Goal: Task Accomplishment & Management: Use online tool/utility

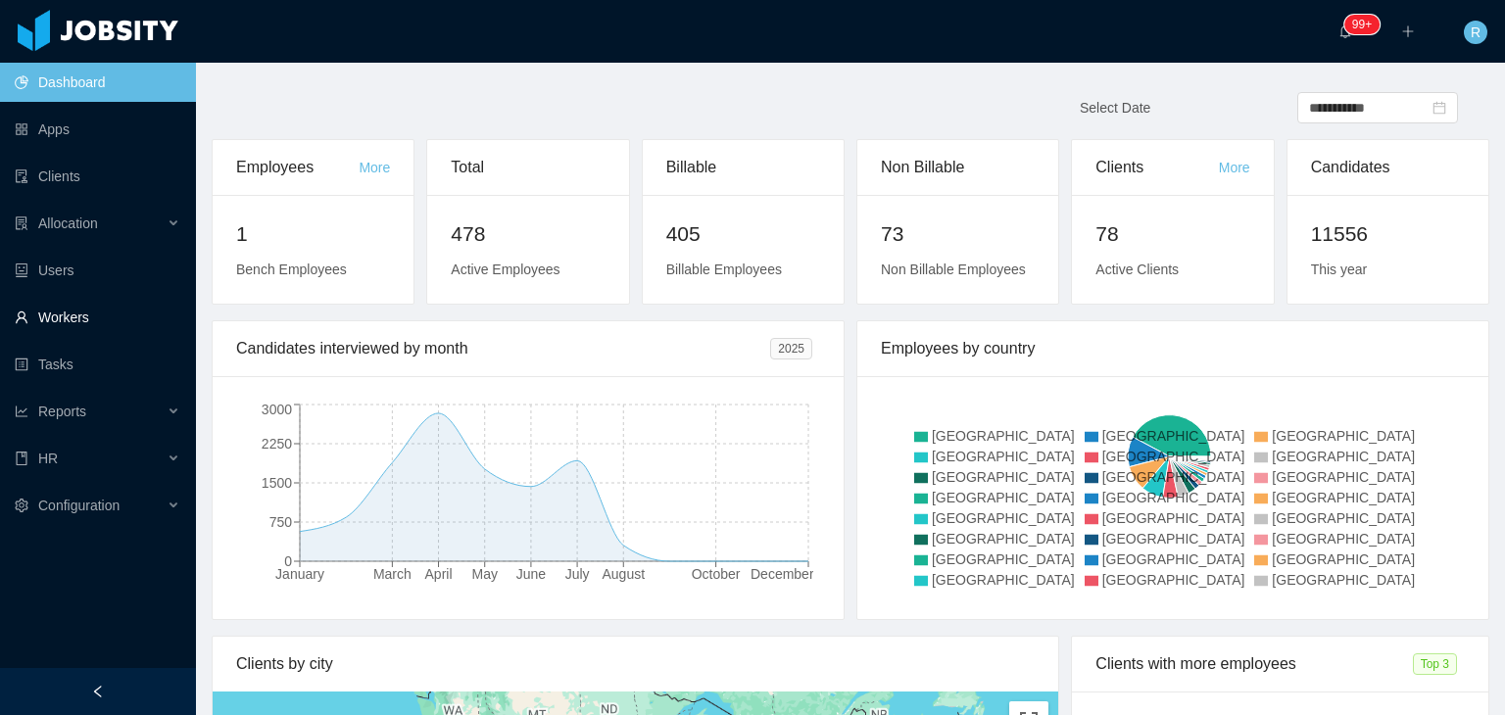
click at [75, 318] on link "Workers" at bounding box center [98, 317] width 166 height 39
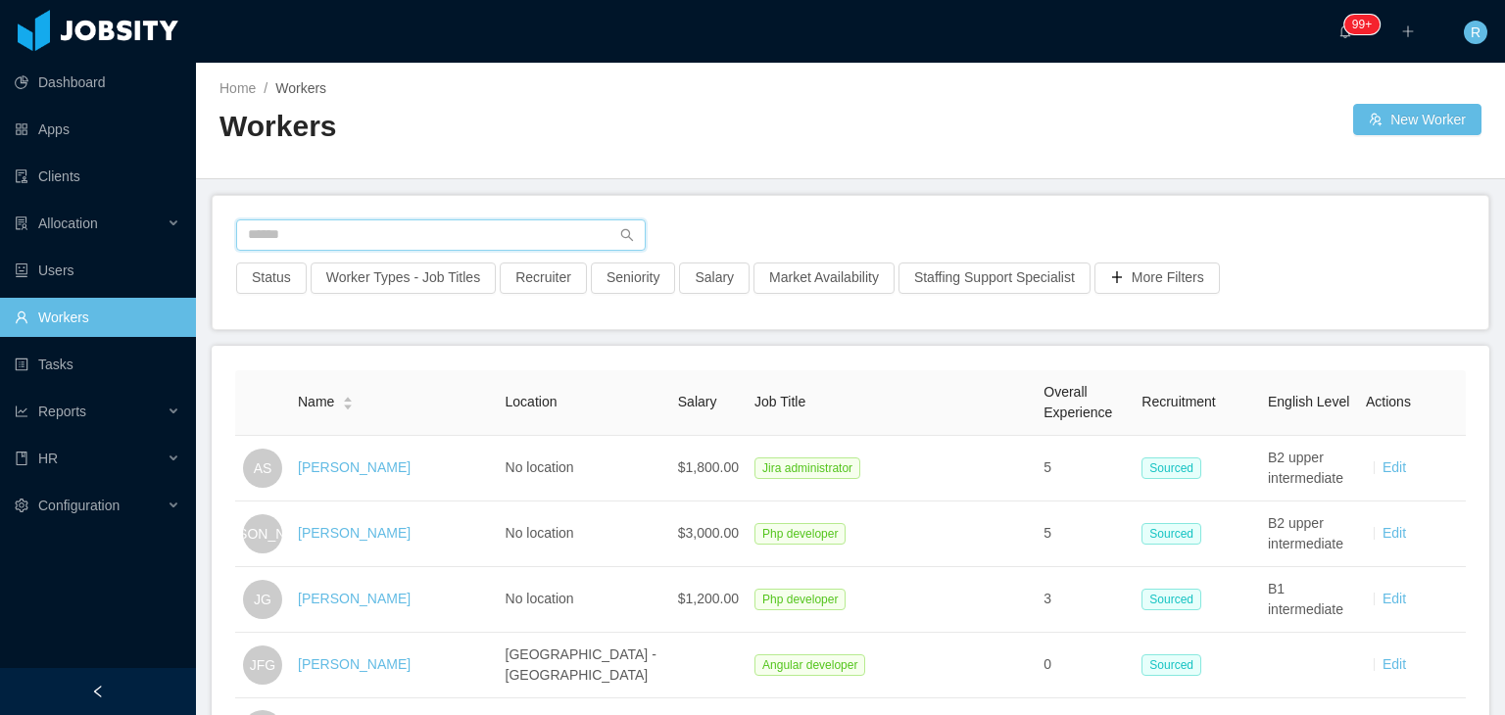
click at [433, 240] on input "text" at bounding box center [441, 234] width 410 height 31
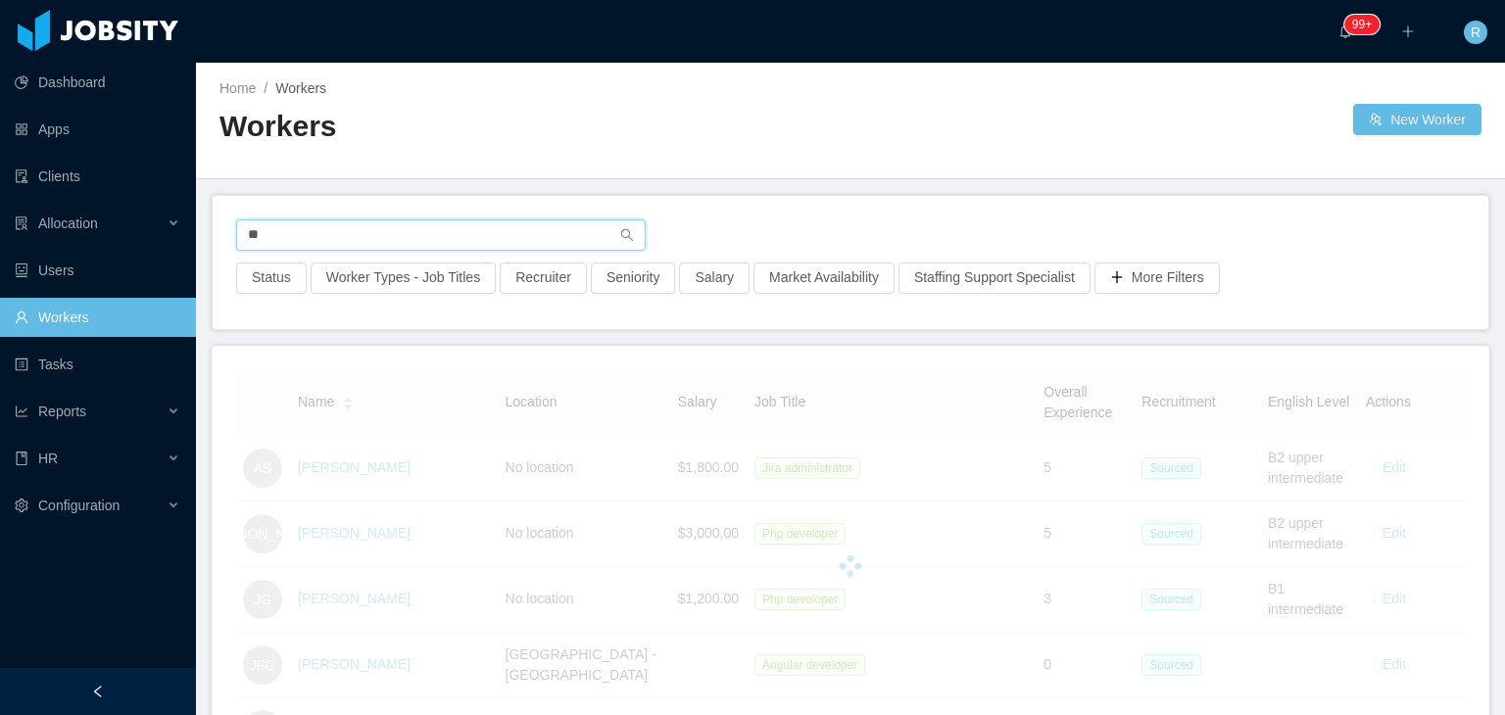
type input "*"
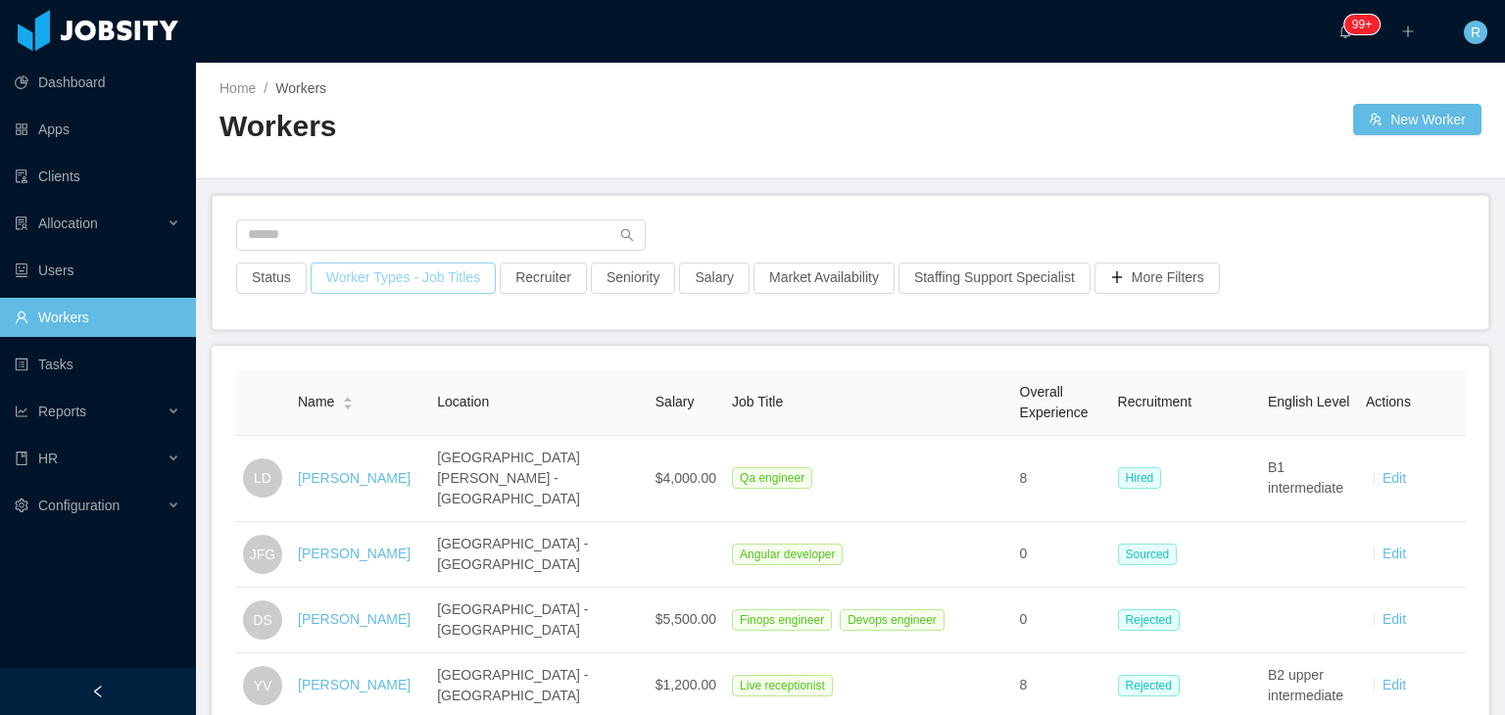
click at [388, 277] on button "Worker Types - Job Titles" at bounding box center [403, 278] width 185 height 31
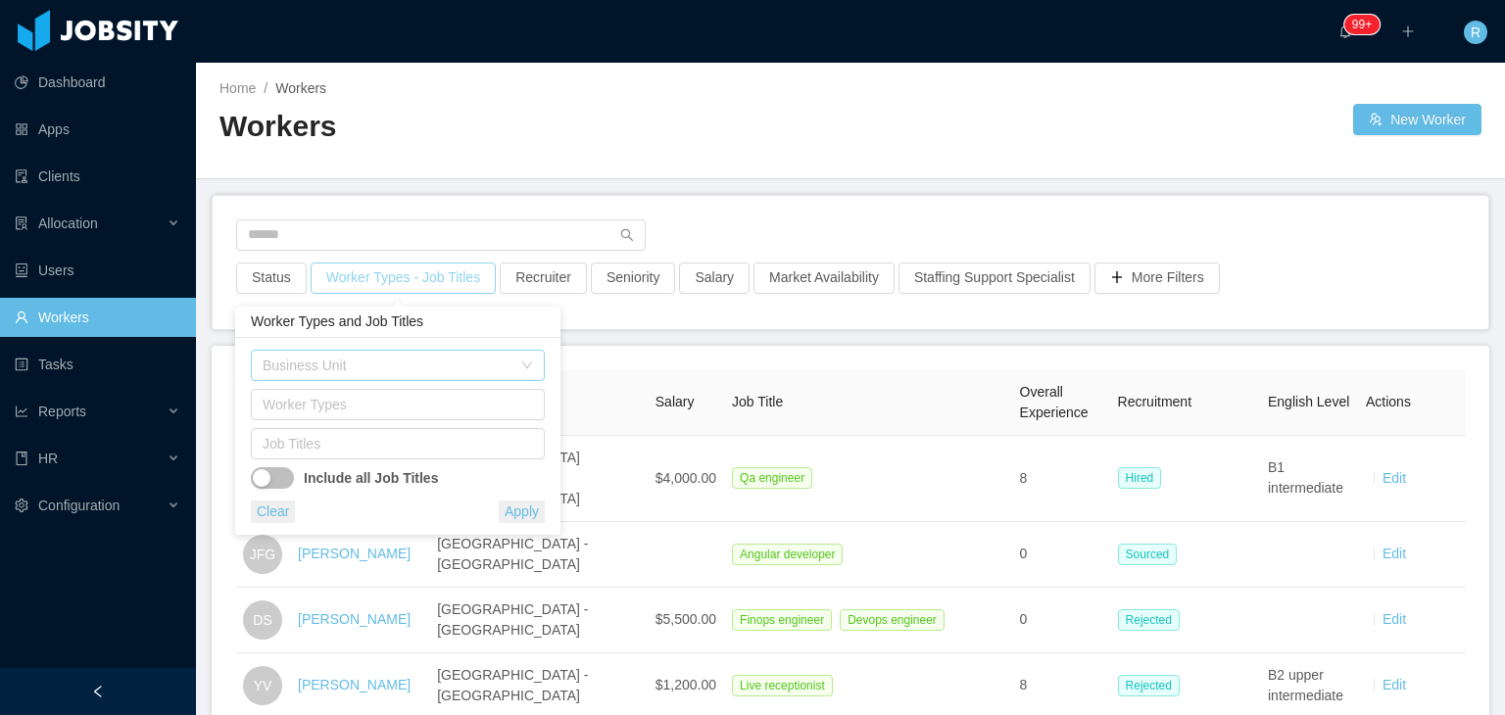
click at [410, 362] on div "Business Unit" at bounding box center [387, 366] width 249 height 20
click at [507, 309] on div "Worker Types and Job Titles" at bounding box center [397, 322] width 325 height 31
click at [387, 439] on div "Job Titles" at bounding box center [394, 444] width 262 height 20
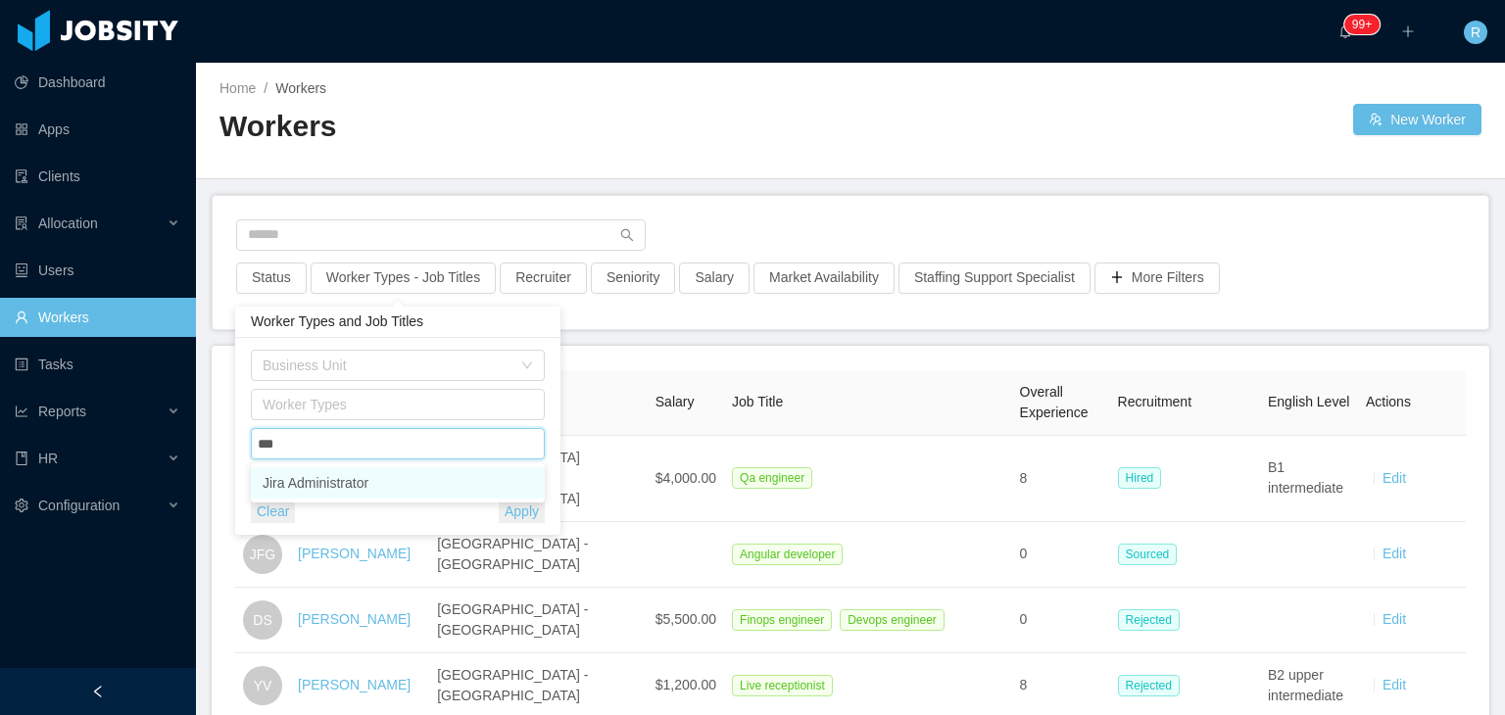
type input "****"
click at [382, 478] on li "Jira Administrator" at bounding box center [398, 482] width 294 height 31
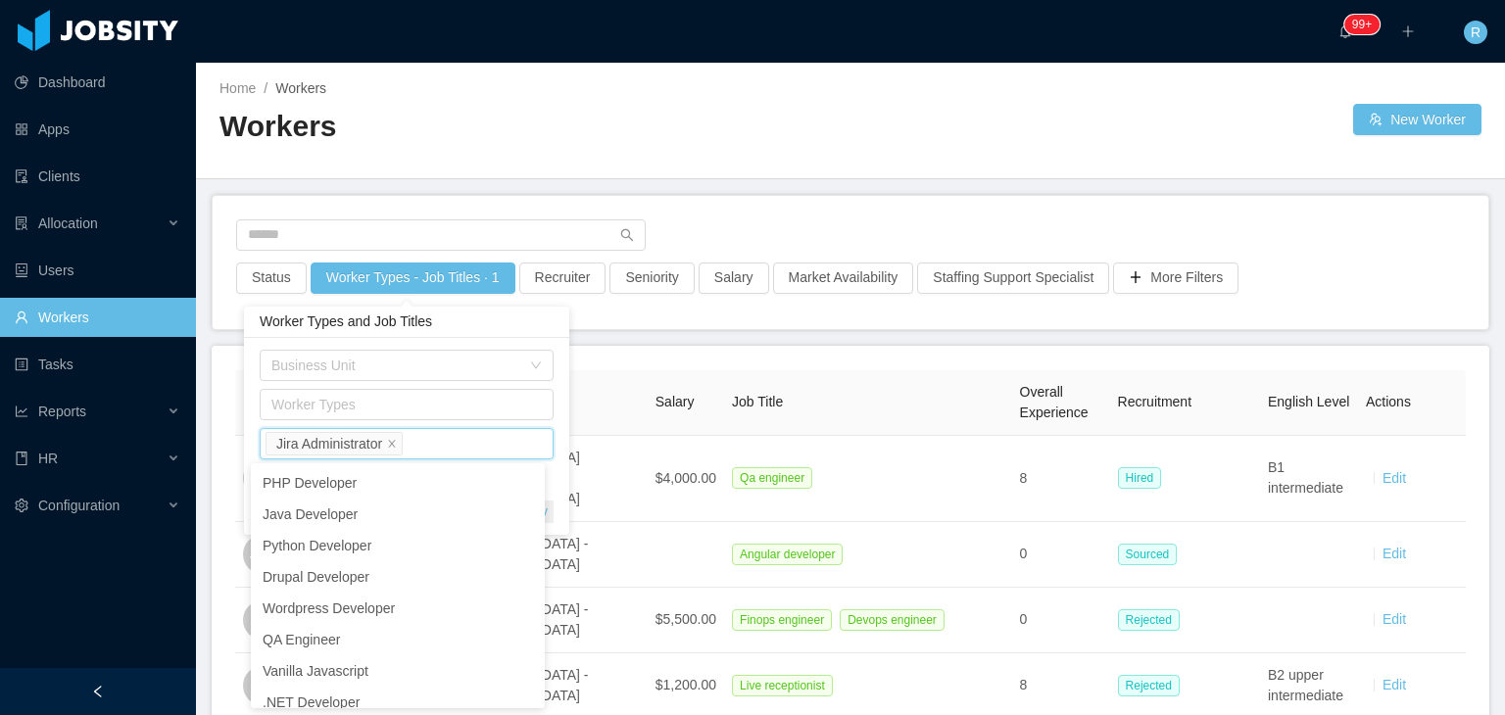
click at [534, 321] on div "Worker Types and Job Titles" at bounding box center [406, 322] width 325 height 31
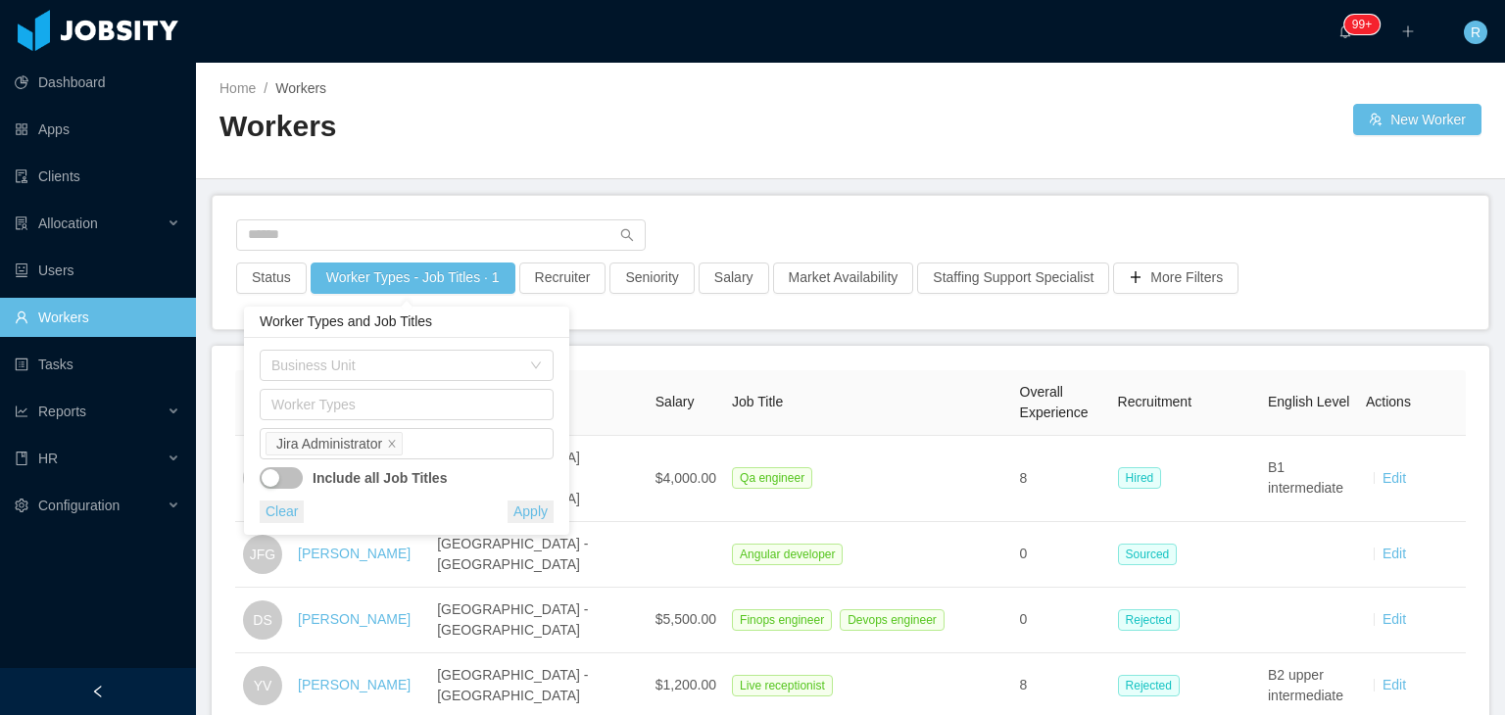
click at [532, 518] on button "Apply" at bounding box center [531, 512] width 46 height 23
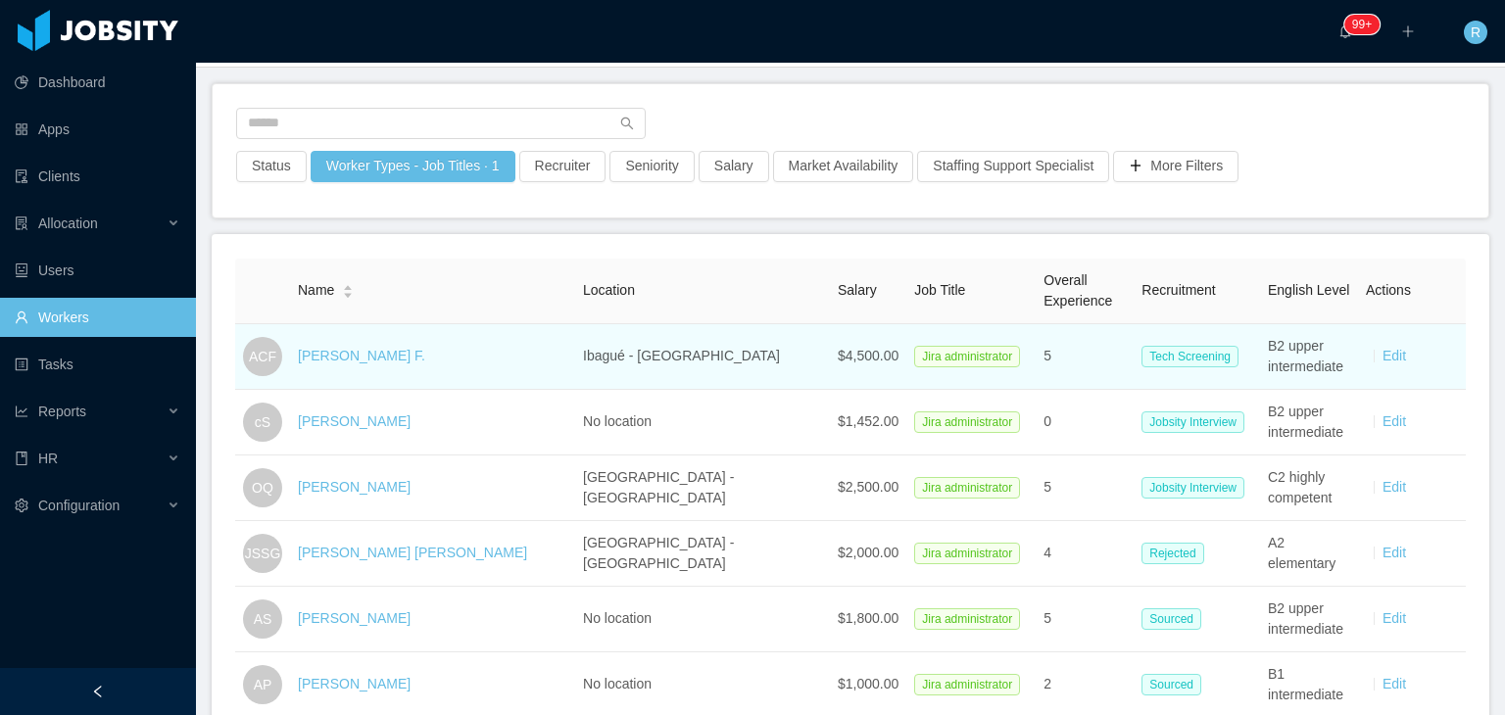
scroll to position [114, 0]
click at [376, 352] on link "[PERSON_NAME] F." at bounding box center [361, 354] width 127 height 16
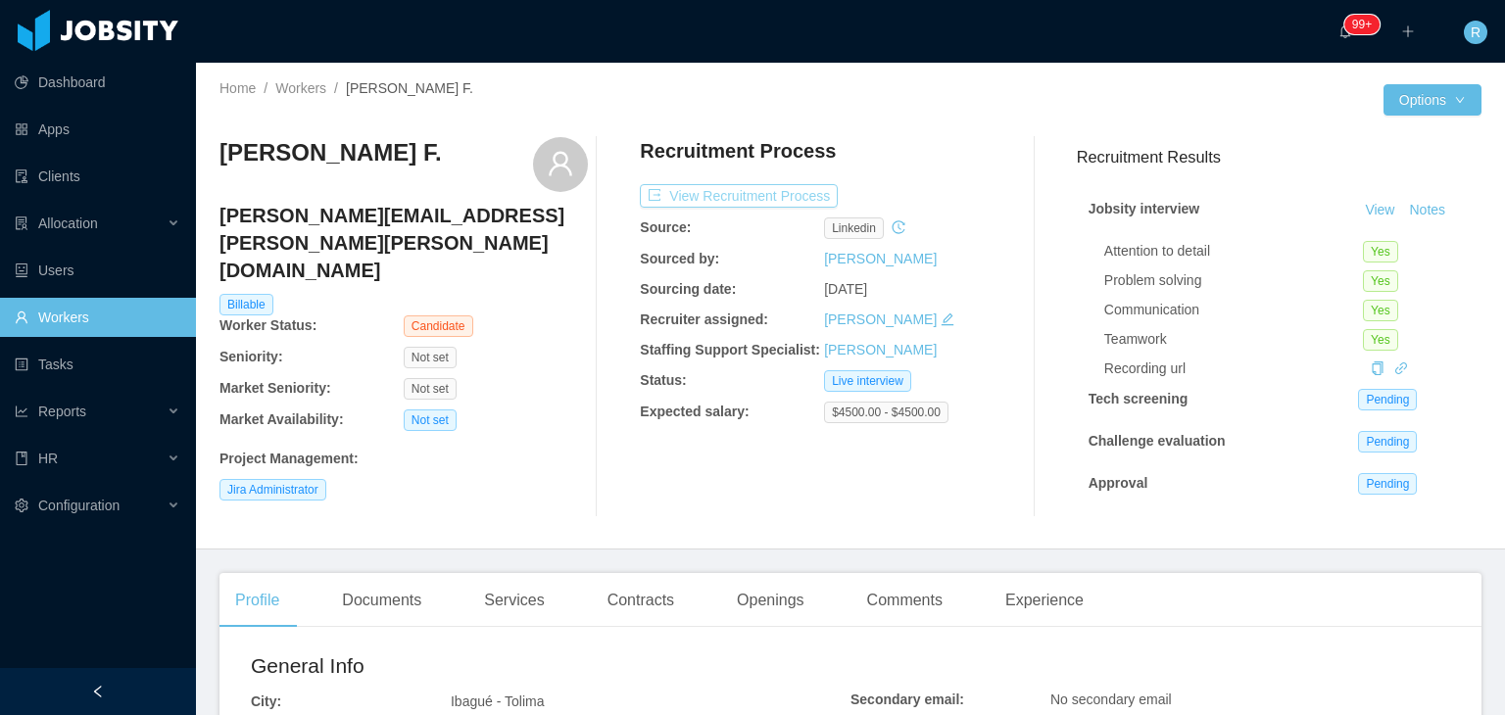
click at [743, 199] on button "View Recruitment Process" at bounding box center [739, 196] width 198 height 24
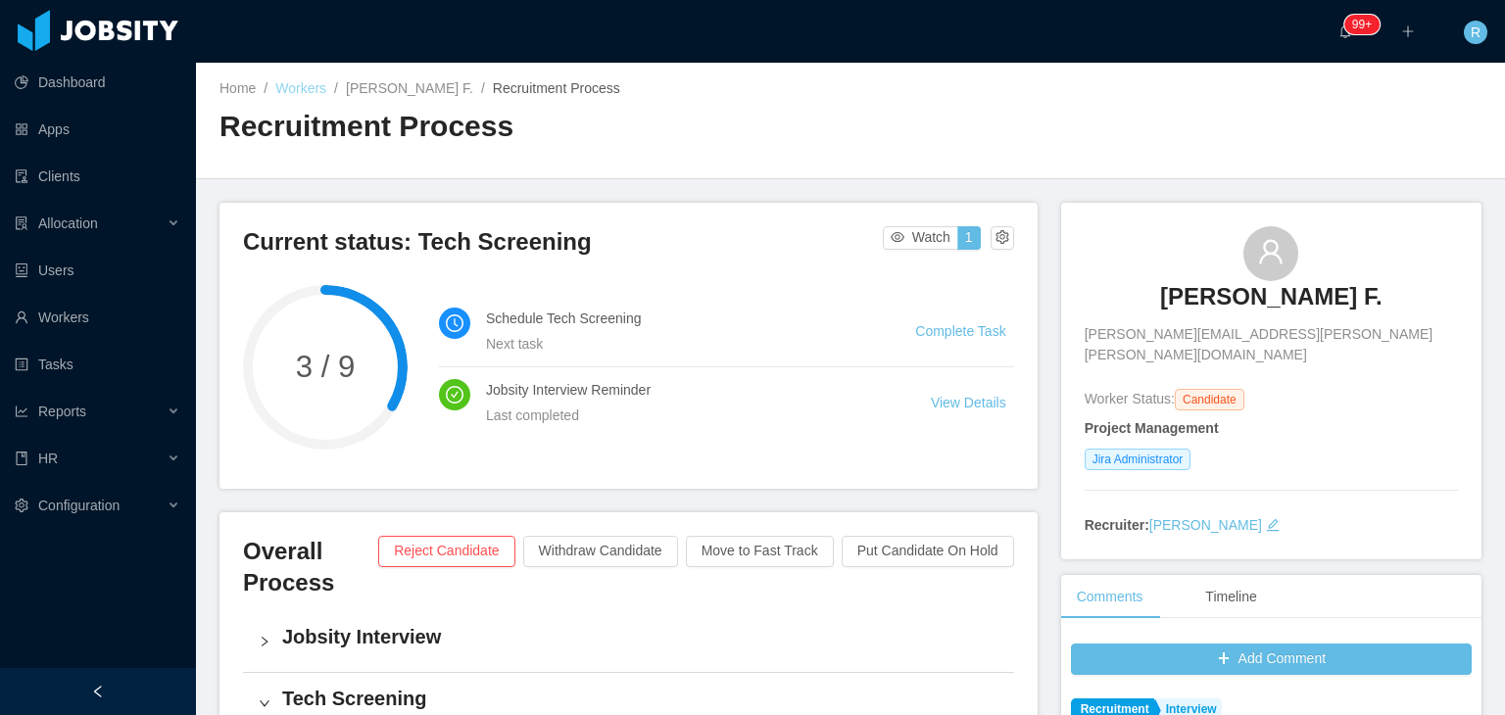
click at [300, 91] on link "Workers" at bounding box center [300, 88] width 51 height 16
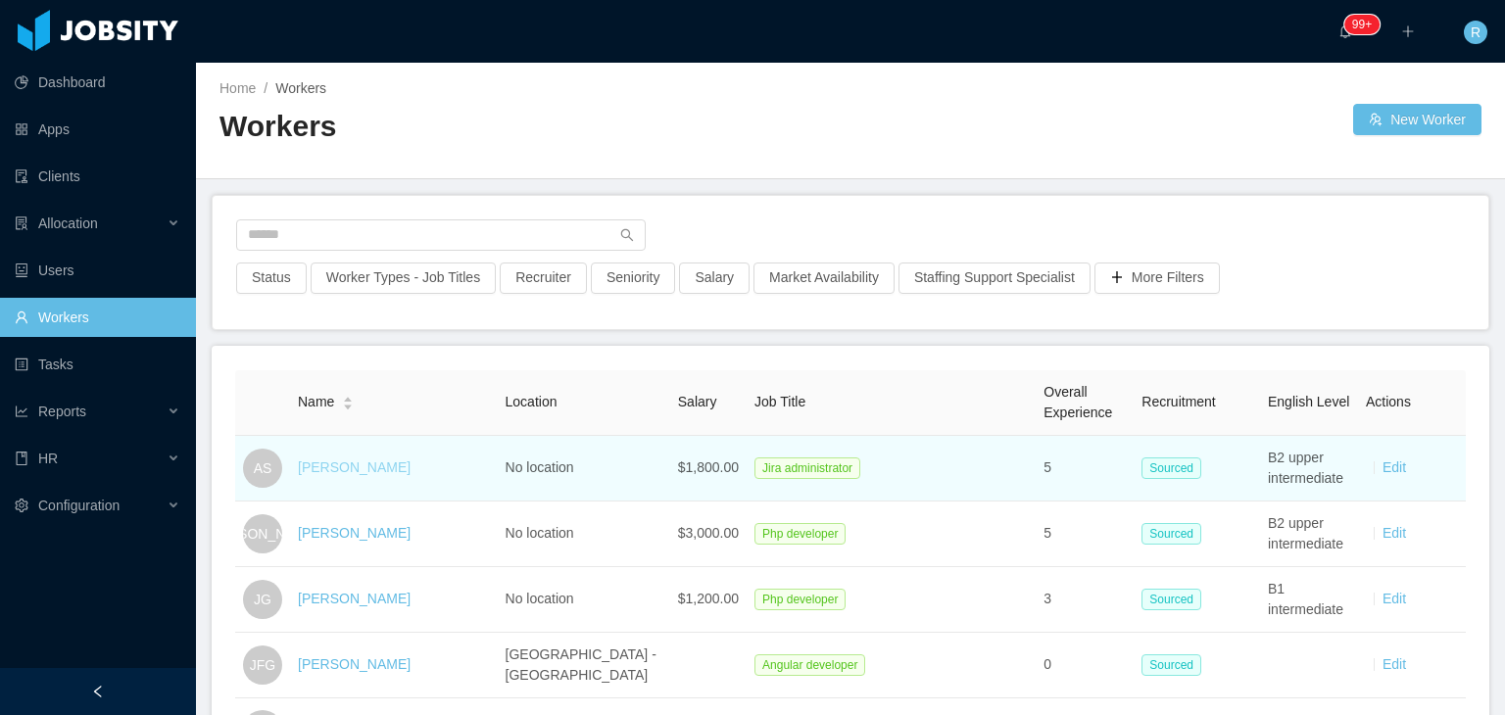
click at [357, 473] on link "[PERSON_NAME]" at bounding box center [354, 467] width 113 height 16
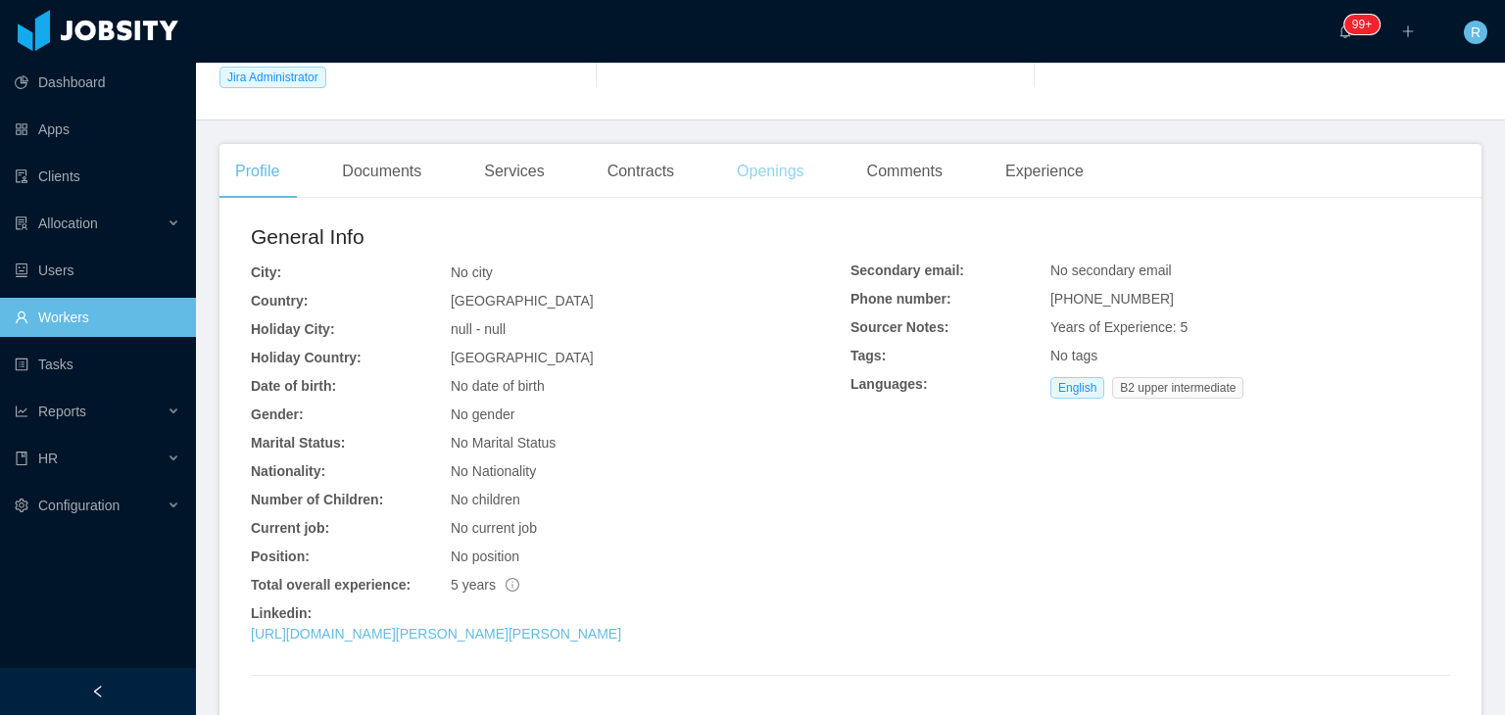
scroll to position [339, 0]
click at [462, 633] on link "[URL][DOMAIN_NAME][PERSON_NAME][PERSON_NAME]" at bounding box center [436, 632] width 370 height 16
click at [139, 311] on link "Workers" at bounding box center [98, 317] width 166 height 39
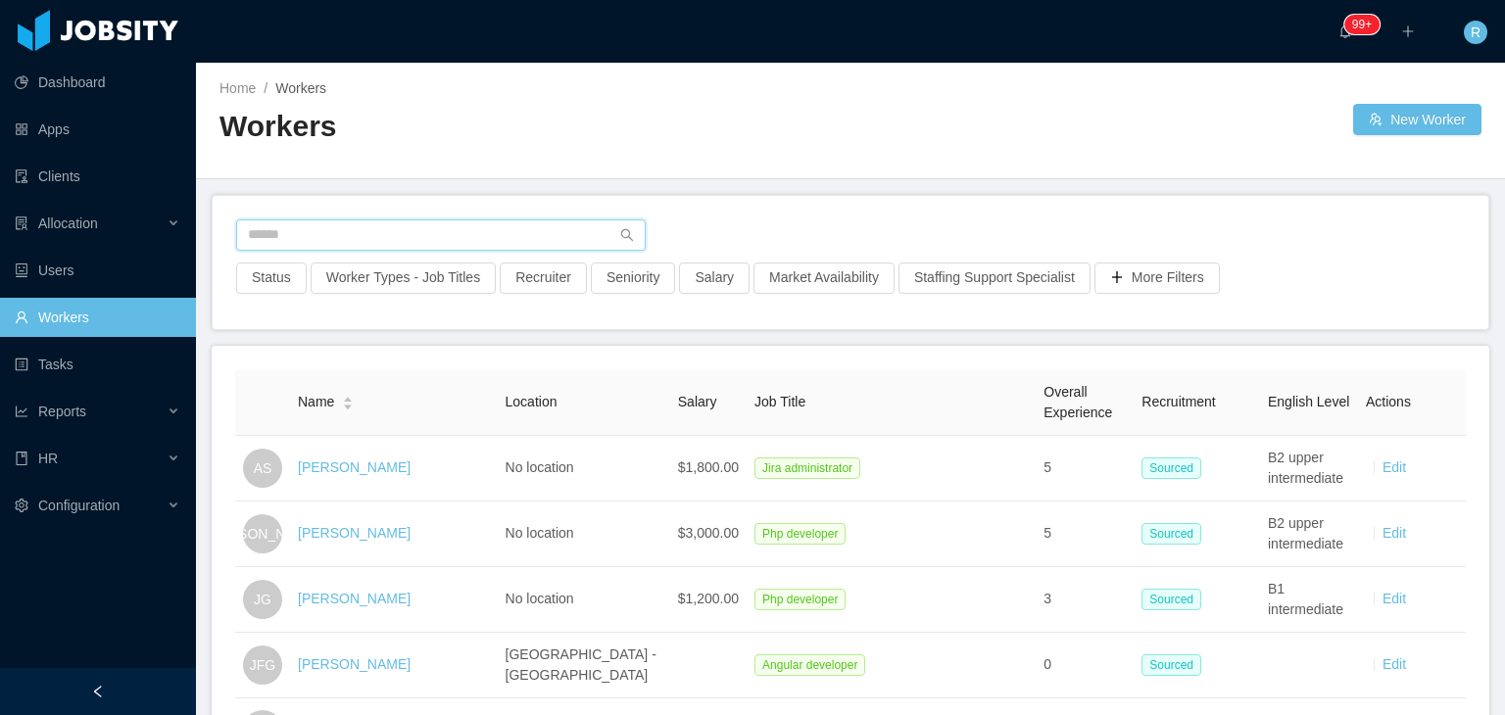
click at [497, 228] on input "text" at bounding box center [441, 234] width 410 height 31
type input "**********"
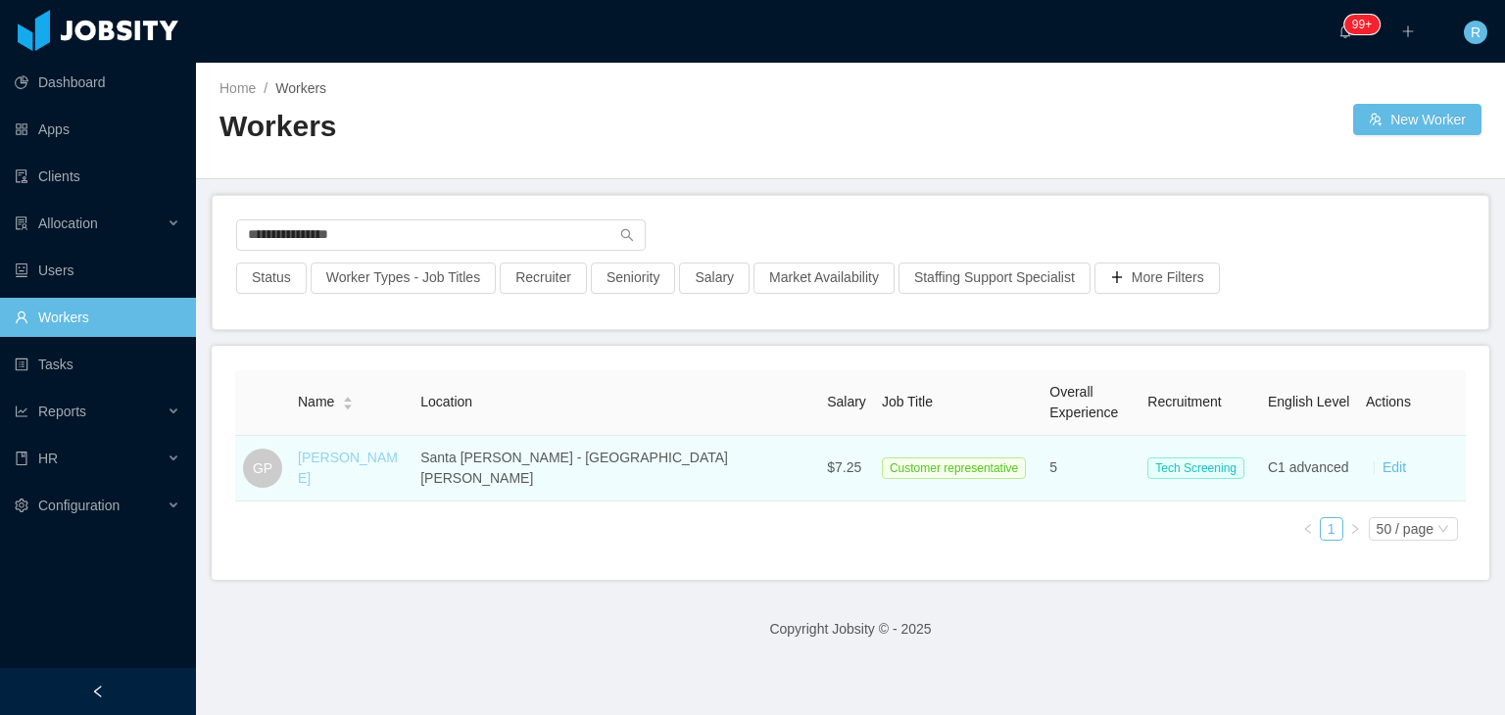
click at [391, 459] on link "[PERSON_NAME]" at bounding box center [348, 468] width 100 height 36
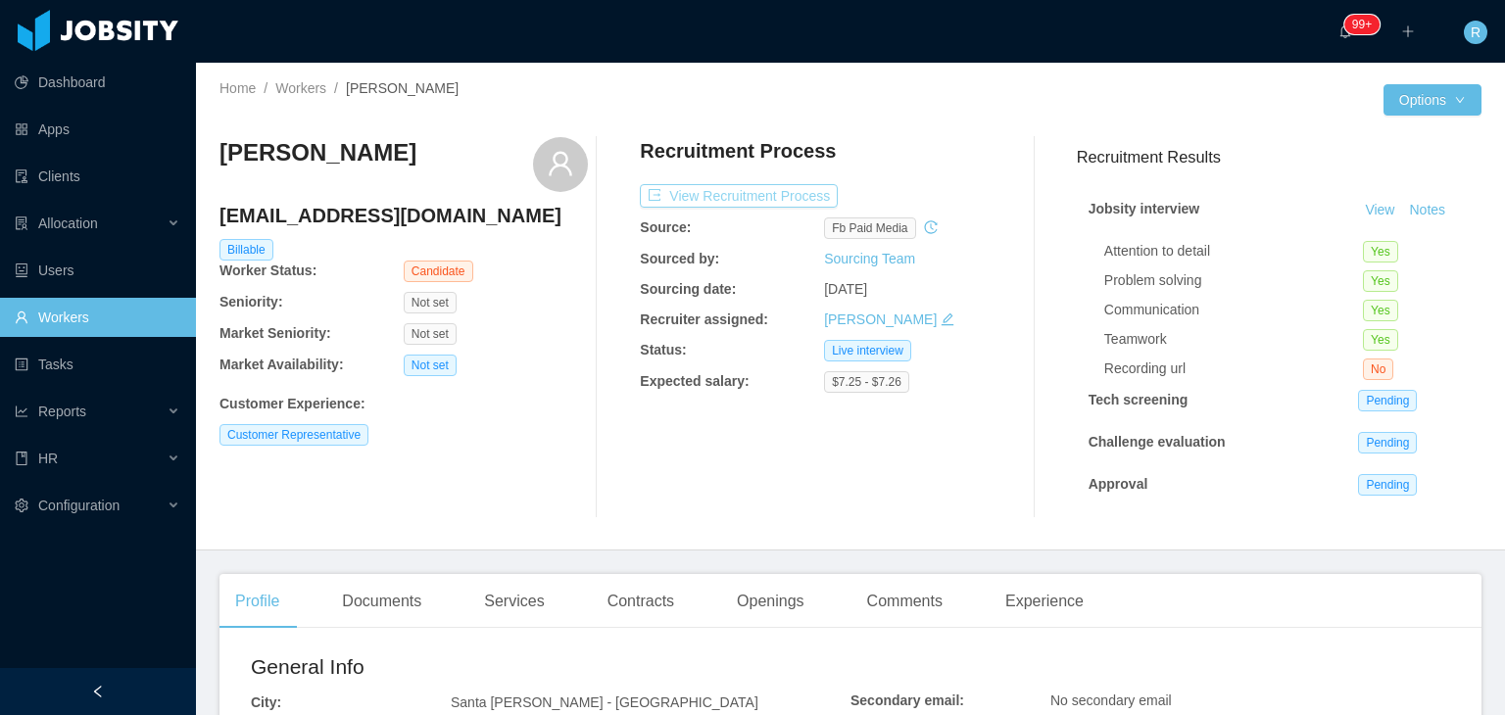
click at [756, 198] on button "View Recruitment Process" at bounding box center [739, 196] width 198 height 24
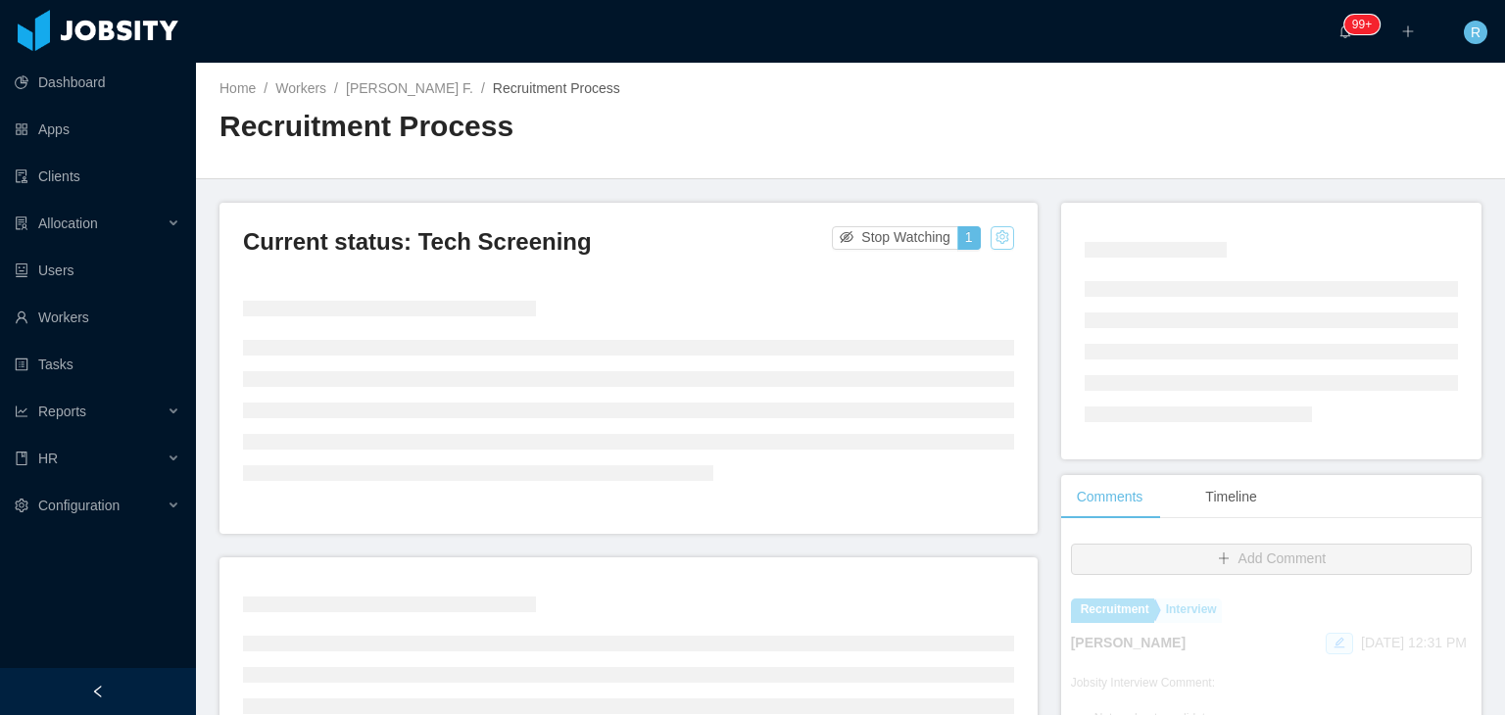
click at [991, 243] on button "button" at bounding box center [1003, 238] width 24 height 24
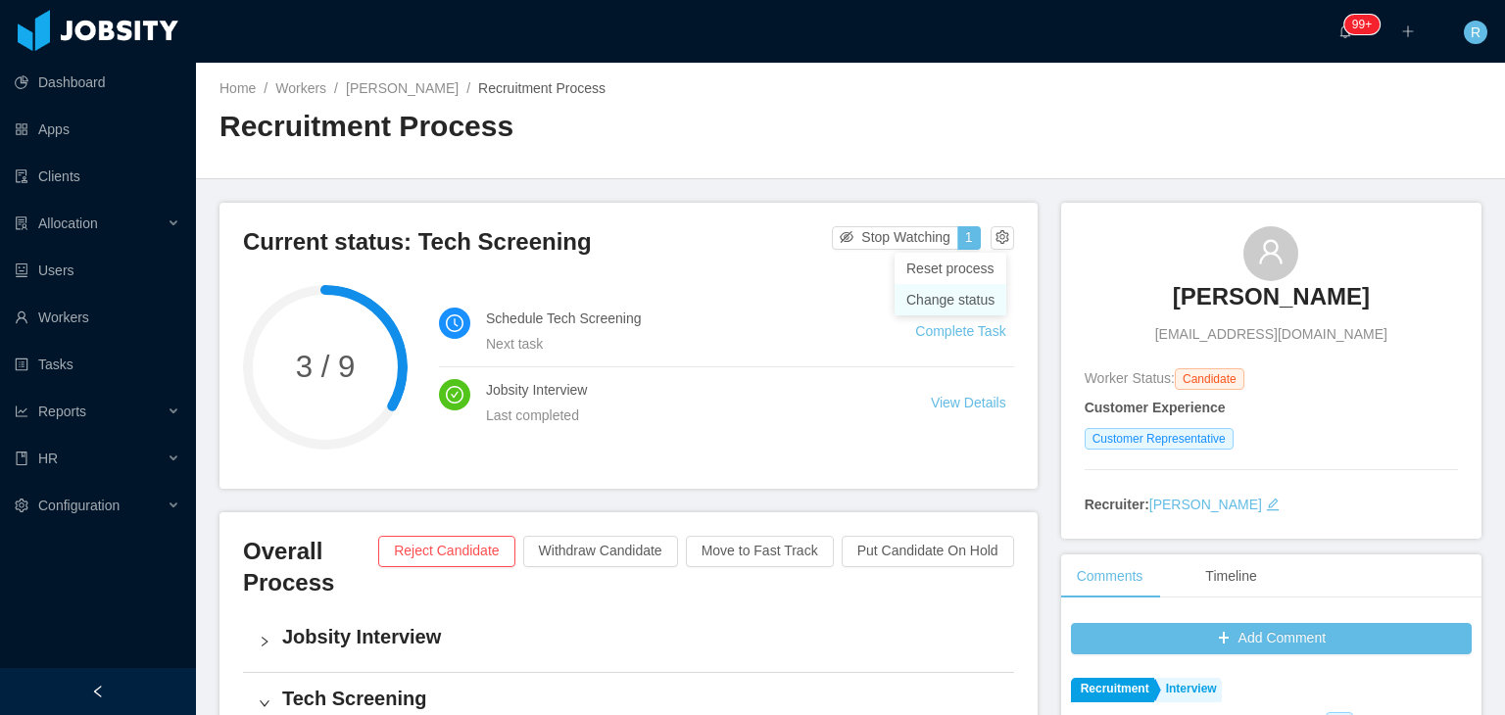
click at [956, 292] on div "Change status" at bounding box center [950, 300] width 88 height 22
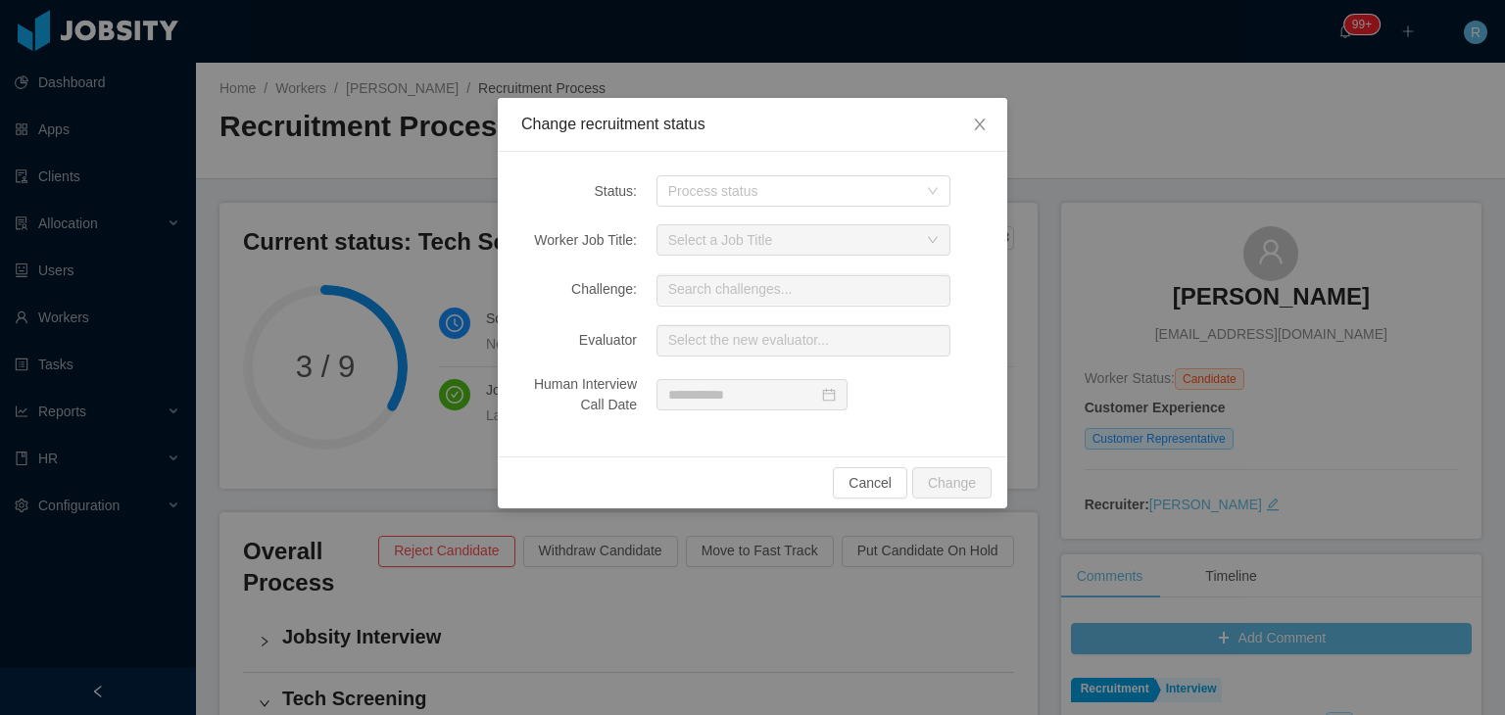
click at [851, 209] on div "Status: Process status Worker Job Title: Select a Job Title Challenge: Search c…" at bounding box center [752, 304] width 509 height 305
click at [825, 201] on div "Process status" at bounding box center [797, 190] width 258 height 29
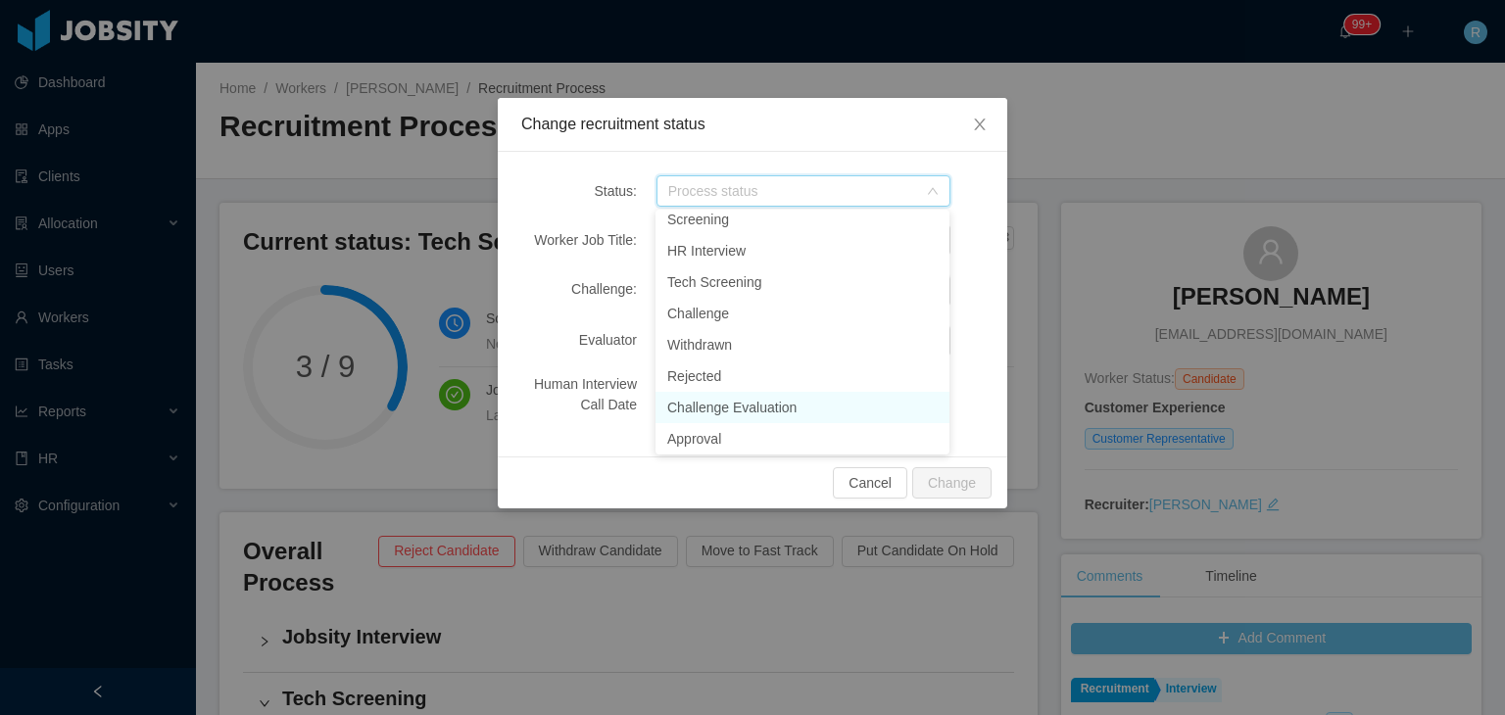
scroll to position [232, 0]
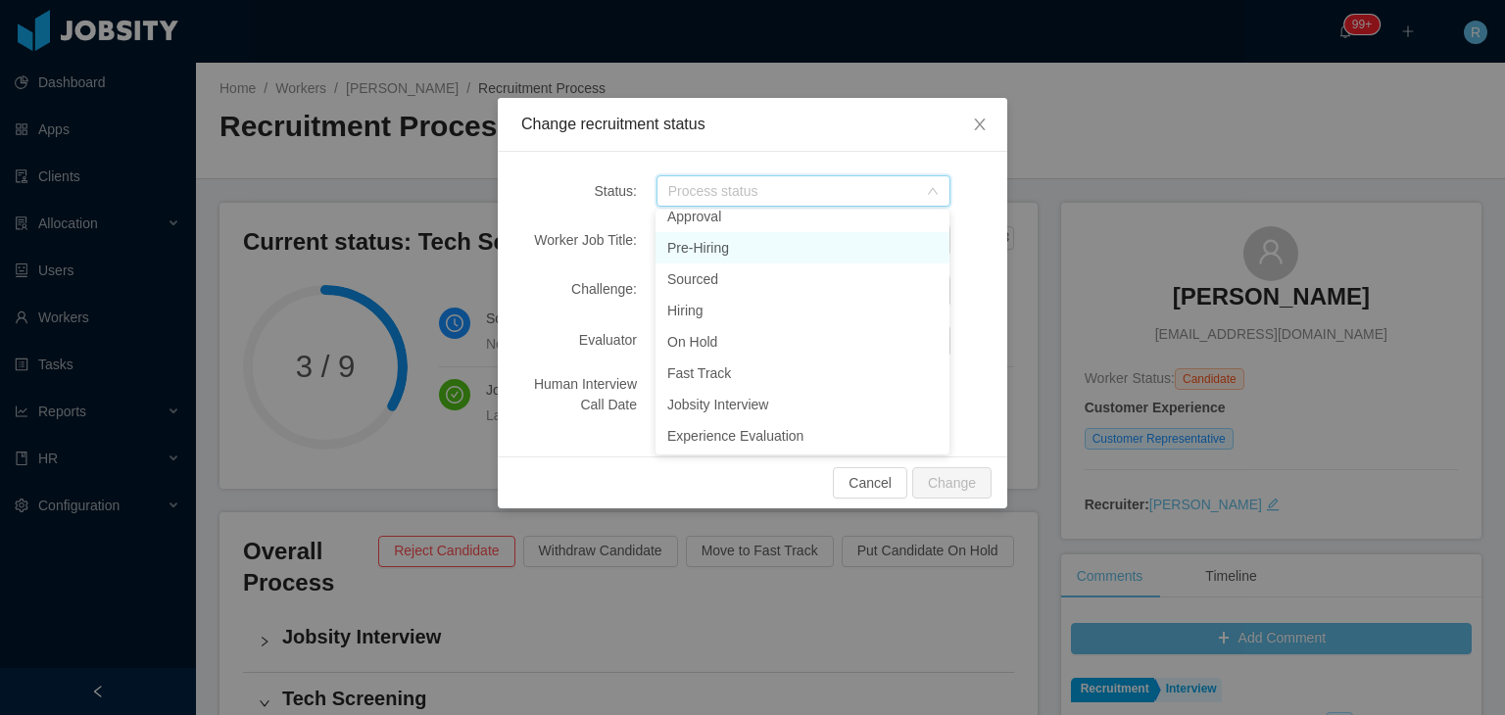
click at [728, 246] on li "Pre-Hiring" at bounding box center [802, 247] width 294 height 31
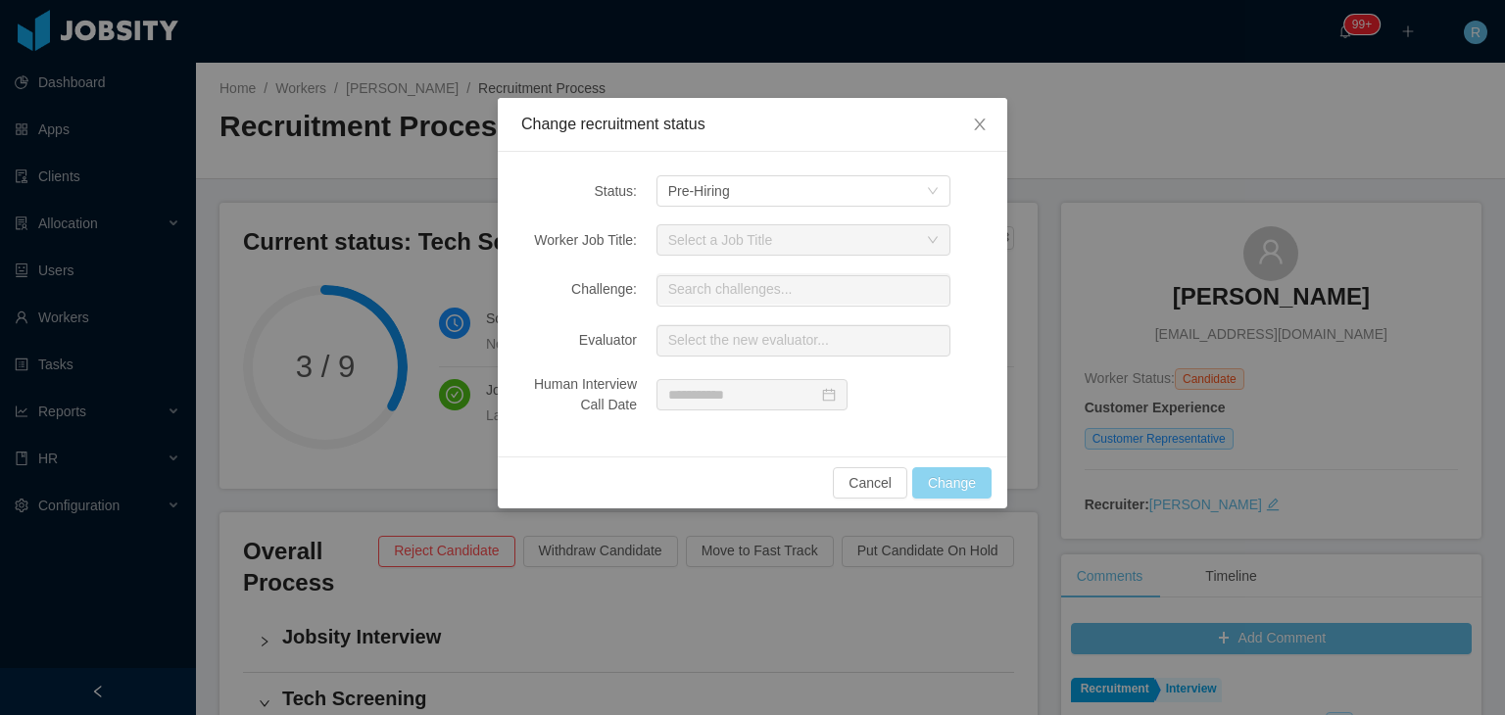
click at [958, 485] on button "Change" at bounding box center [951, 482] width 79 height 31
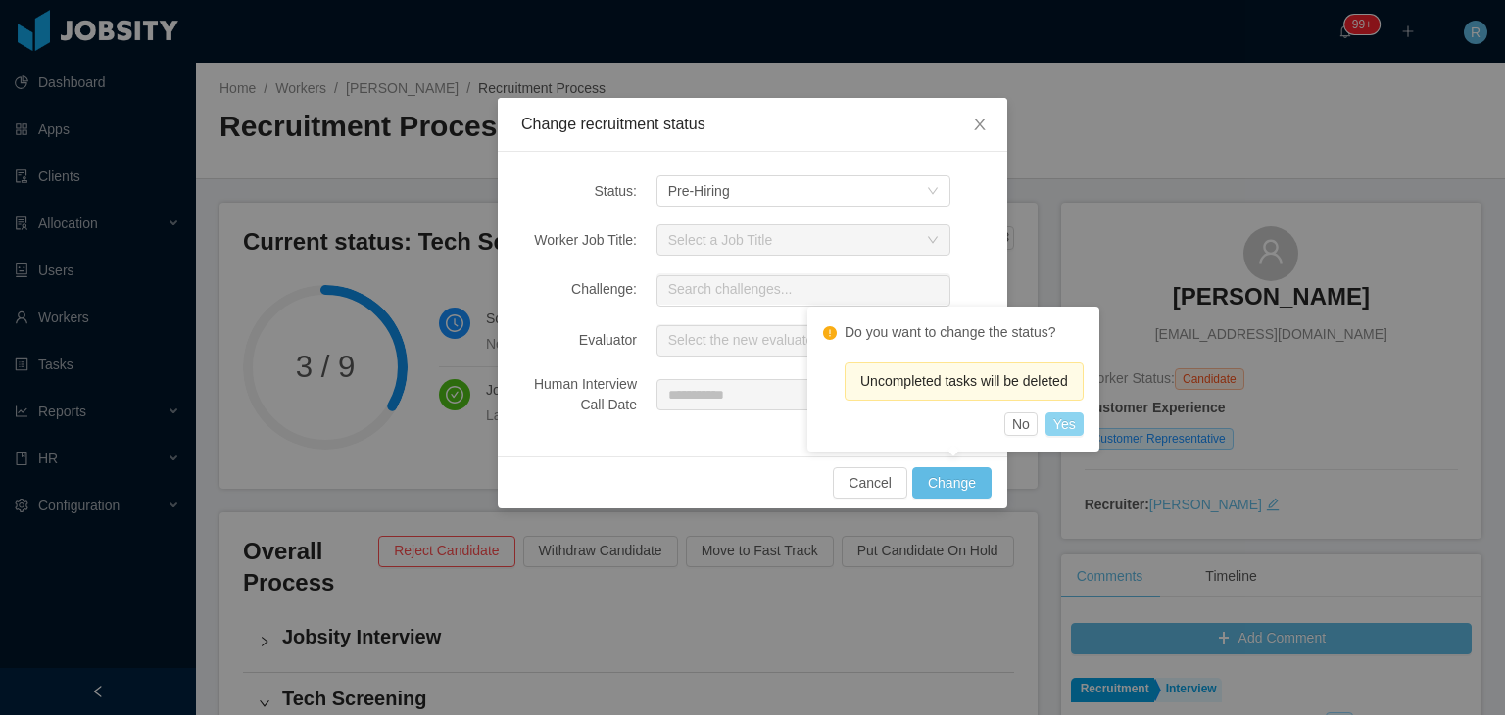
click at [1082, 425] on button "Yes" at bounding box center [1064, 424] width 38 height 24
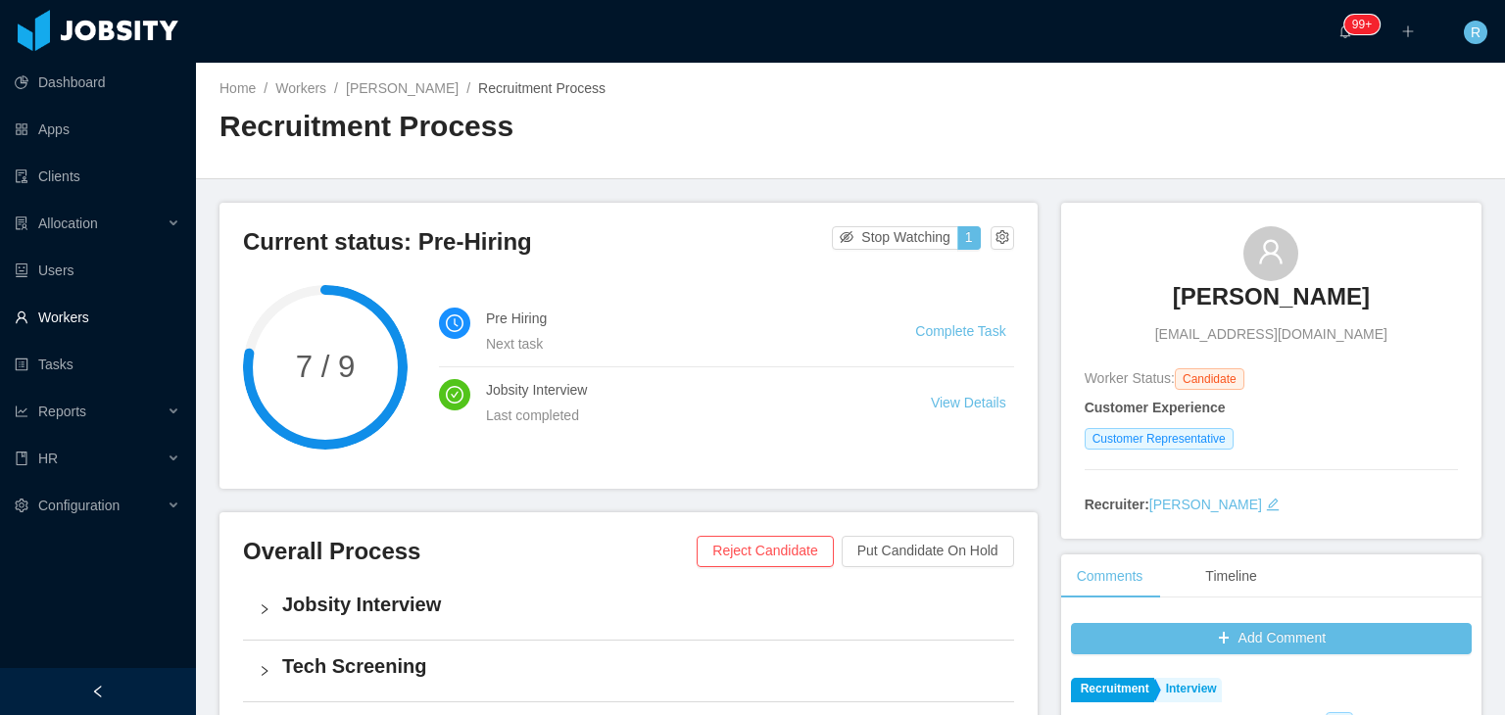
click at [64, 307] on link "Workers" at bounding box center [98, 317] width 166 height 39
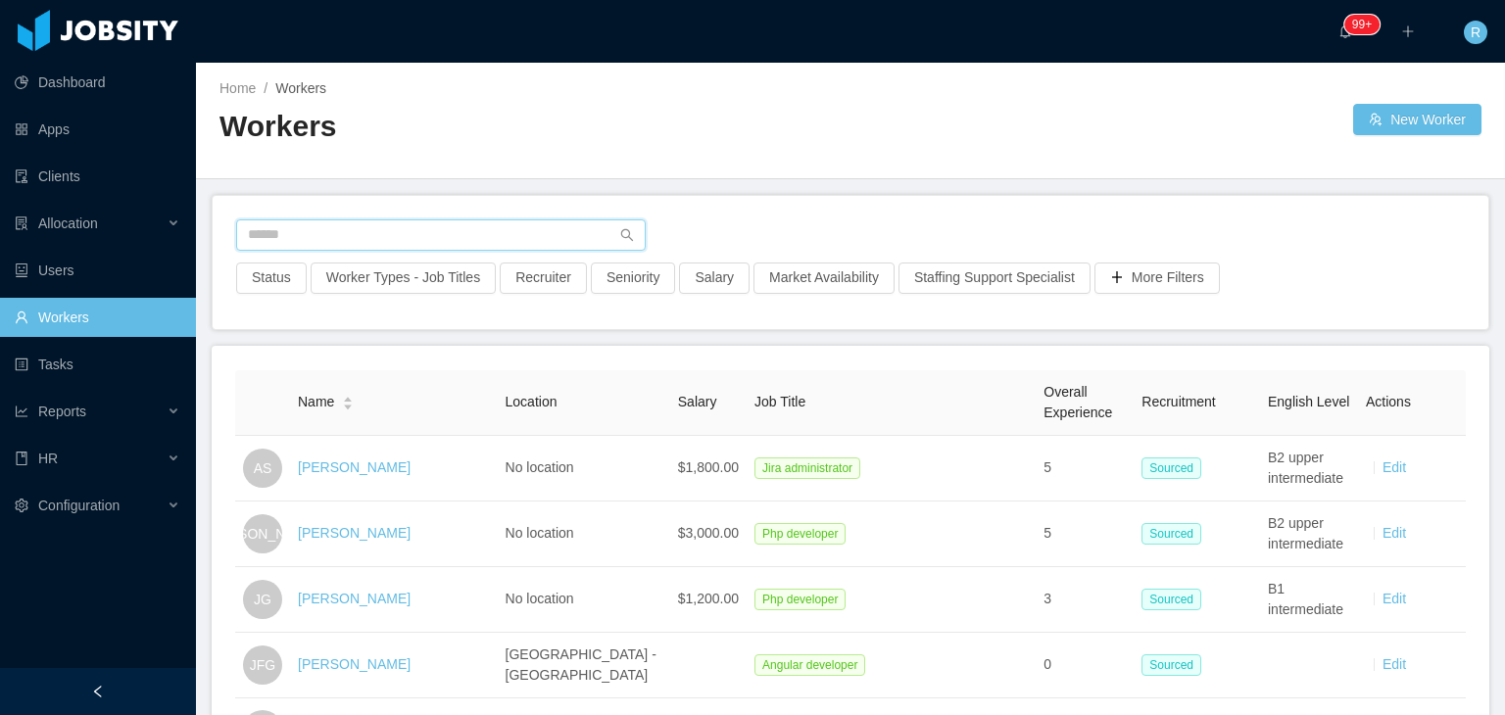
click at [538, 237] on input "text" at bounding box center [441, 234] width 410 height 31
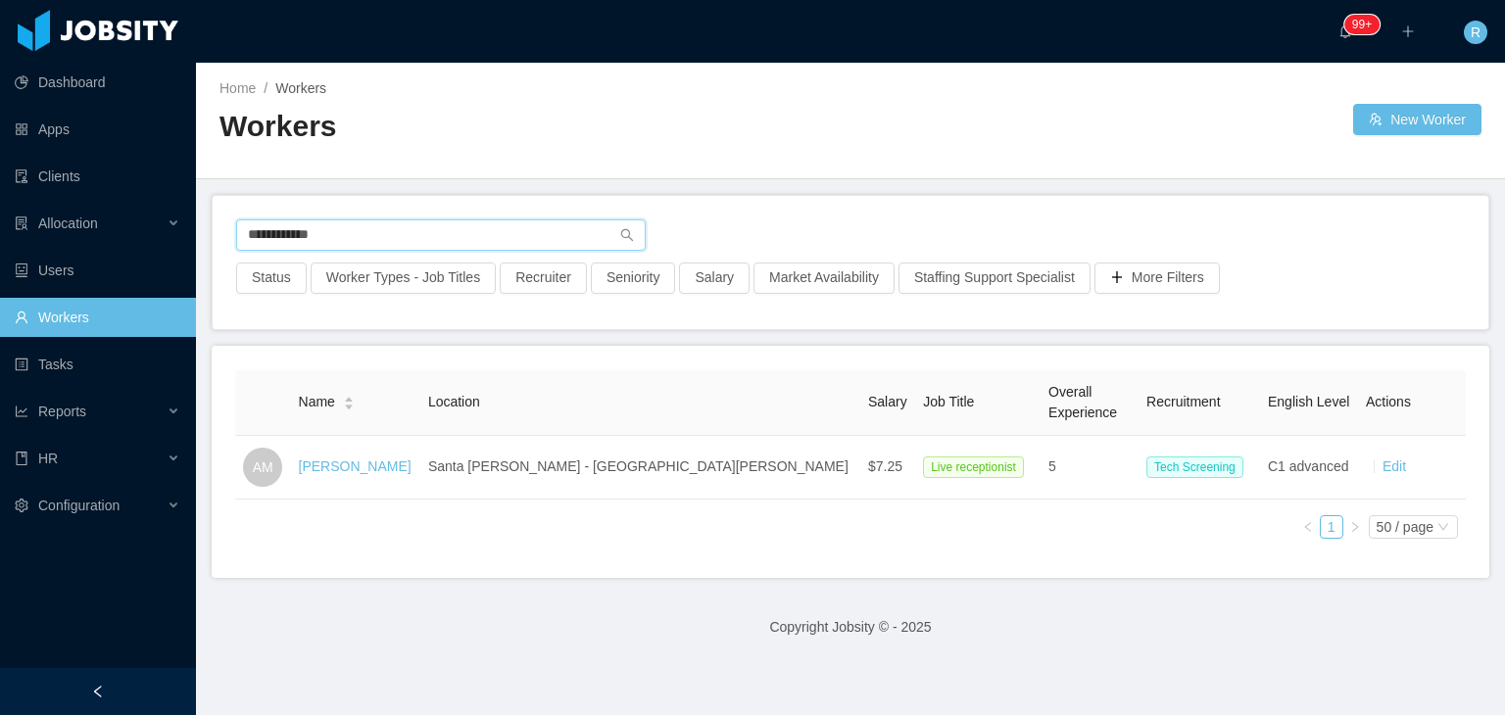
type input "**********"
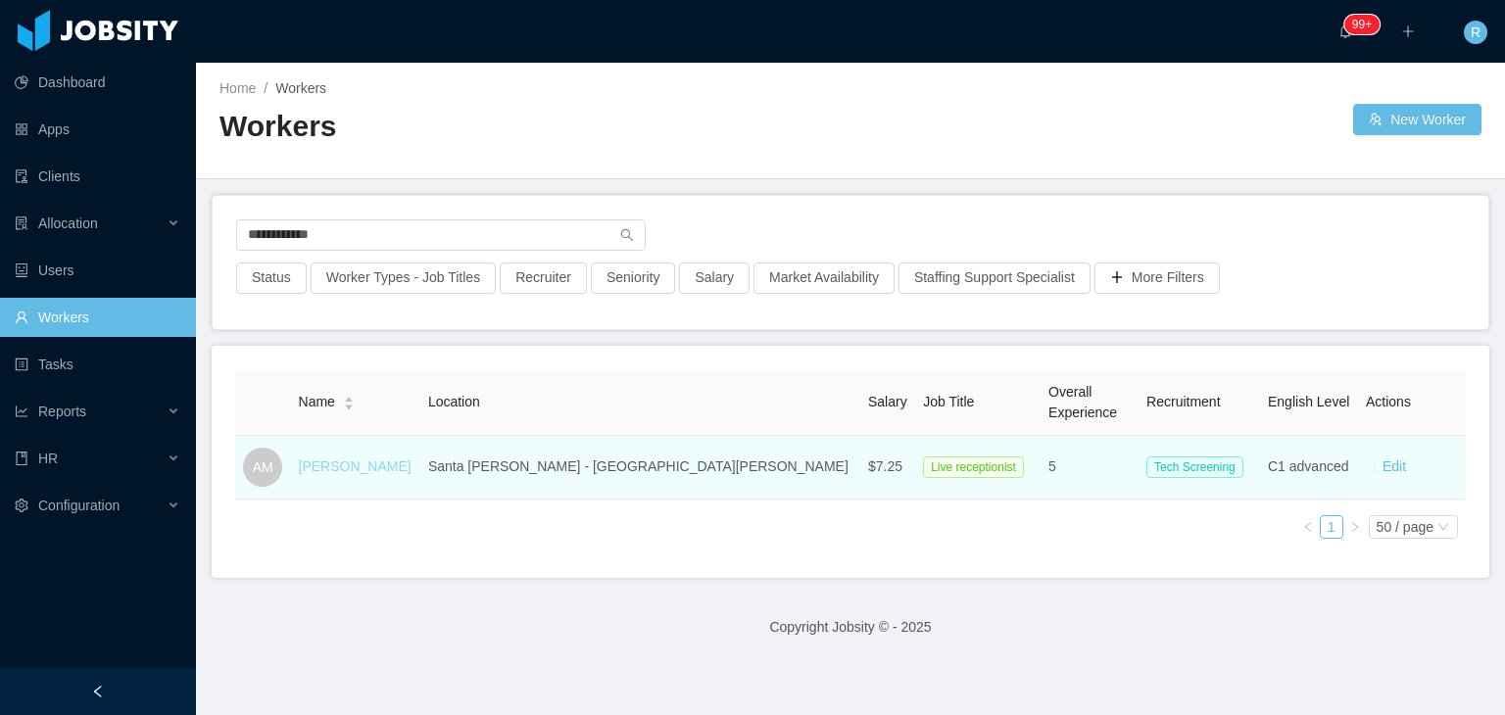
click at [377, 464] on link "[PERSON_NAME]" at bounding box center [355, 467] width 113 height 16
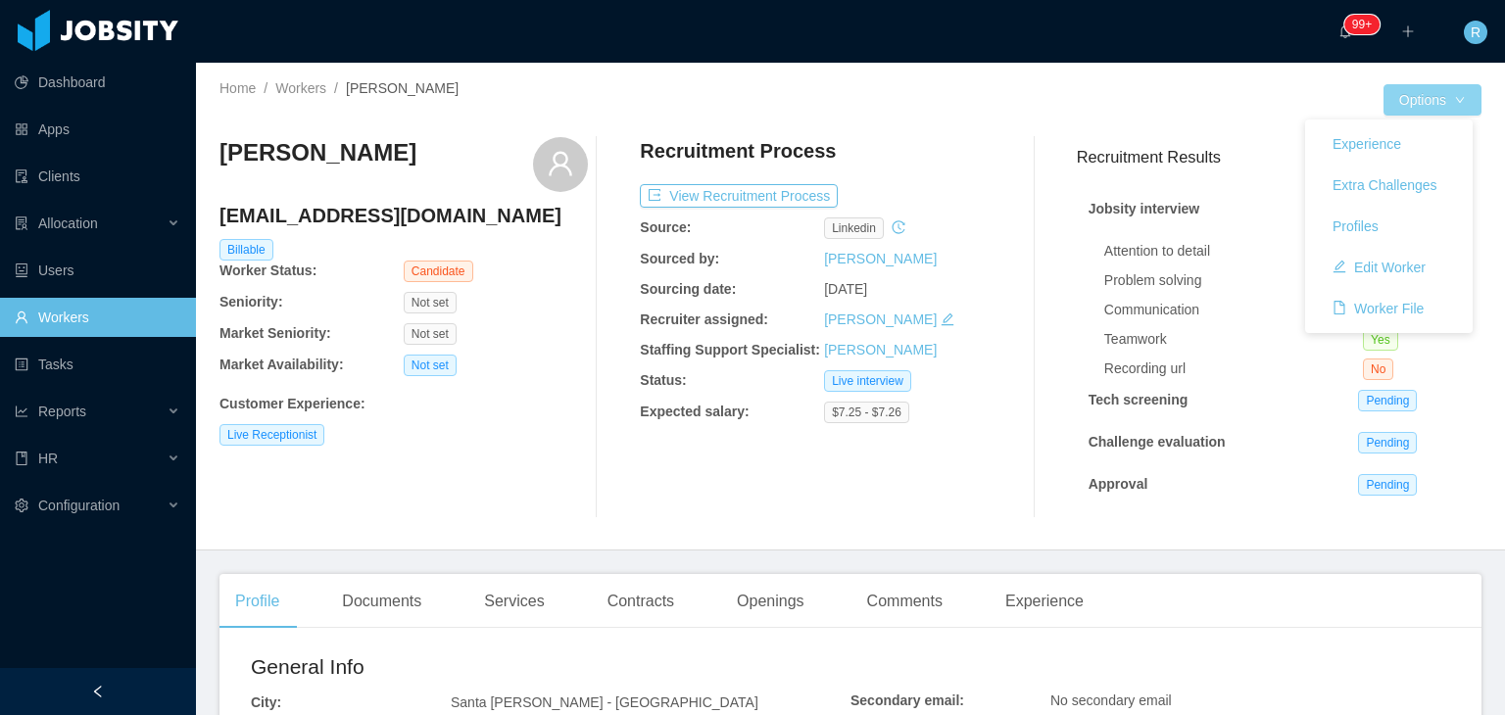
click at [1438, 103] on button "Options" at bounding box center [1432, 99] width 98 height 31
click at [1371, 266] on button "Edit Worker" at bounding box center [1379, 267] width 124 height 31
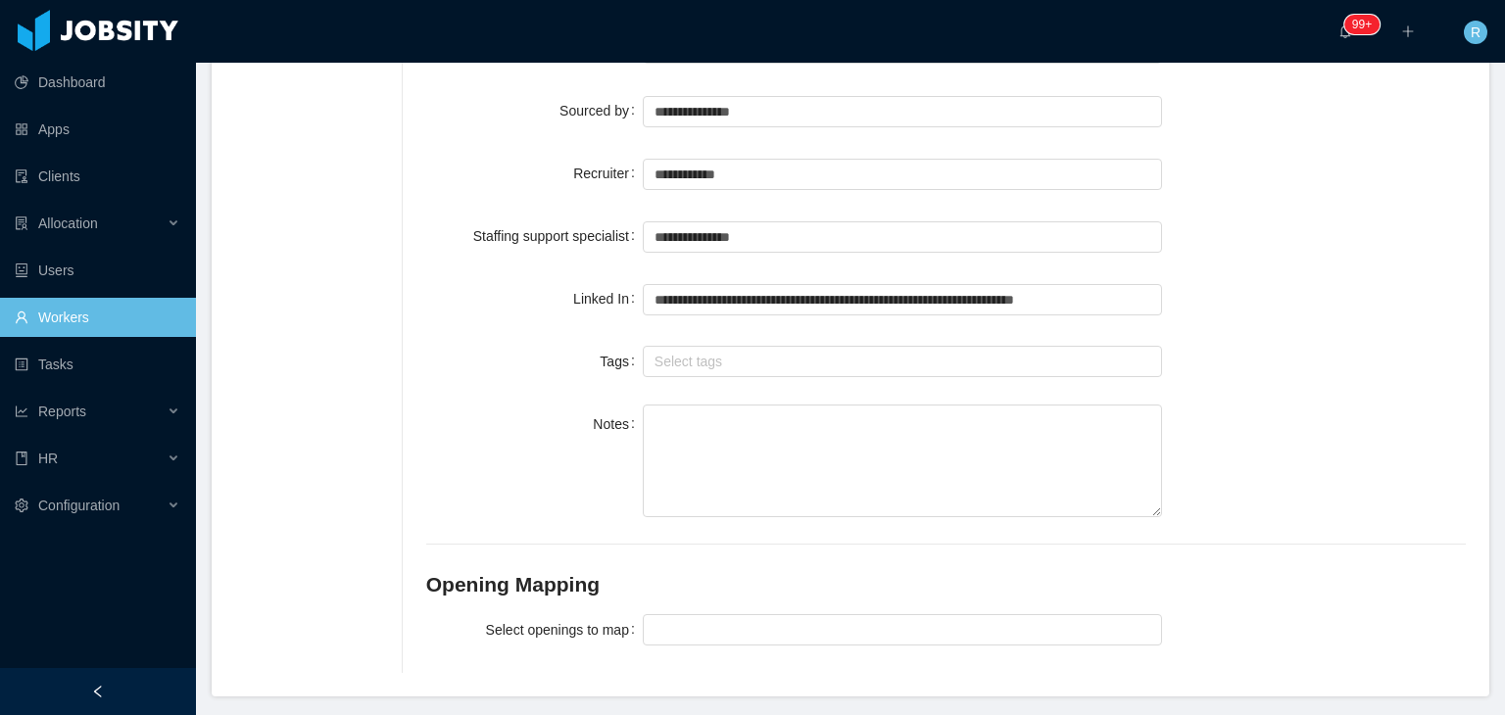
scroll to position [1540, 0]
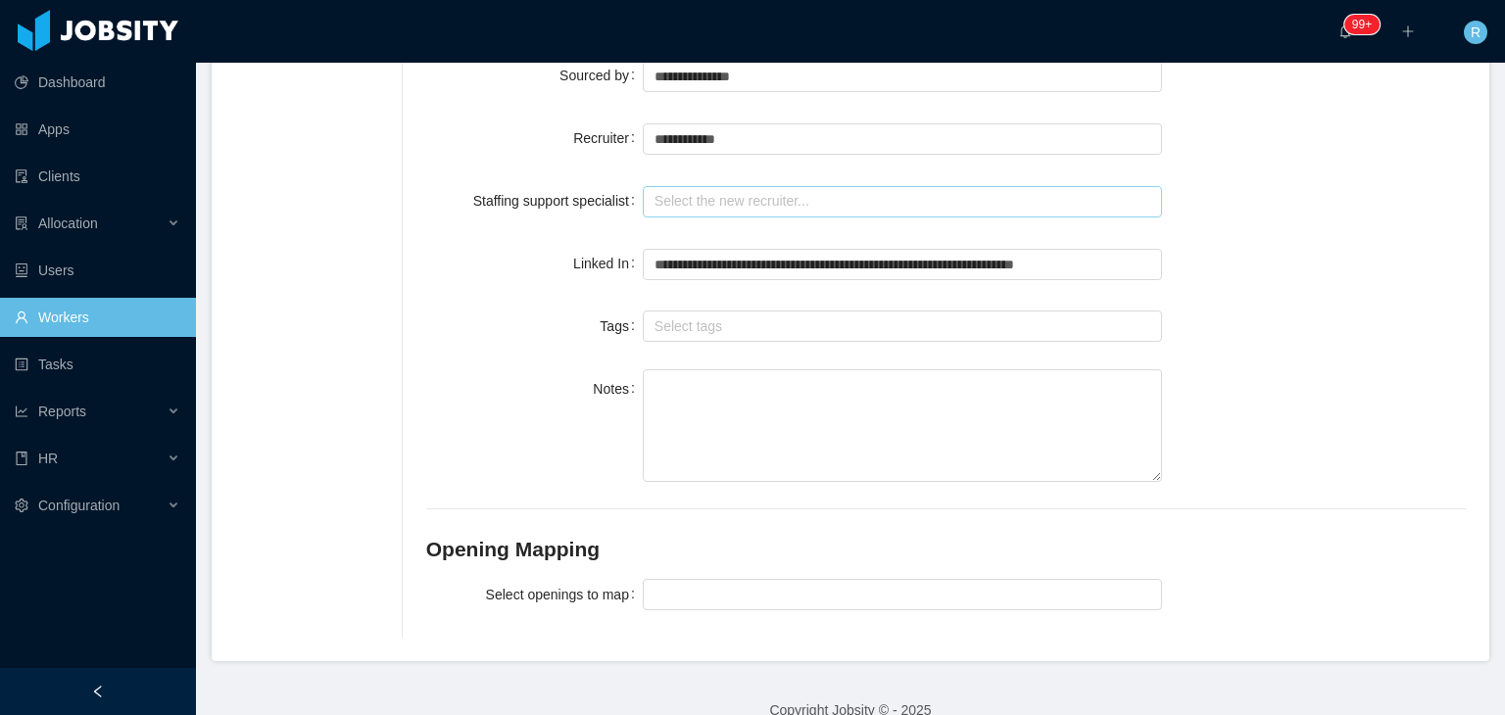
click at [781, 186] on input "text" at bounding box center [903, 201] width 520 height 31
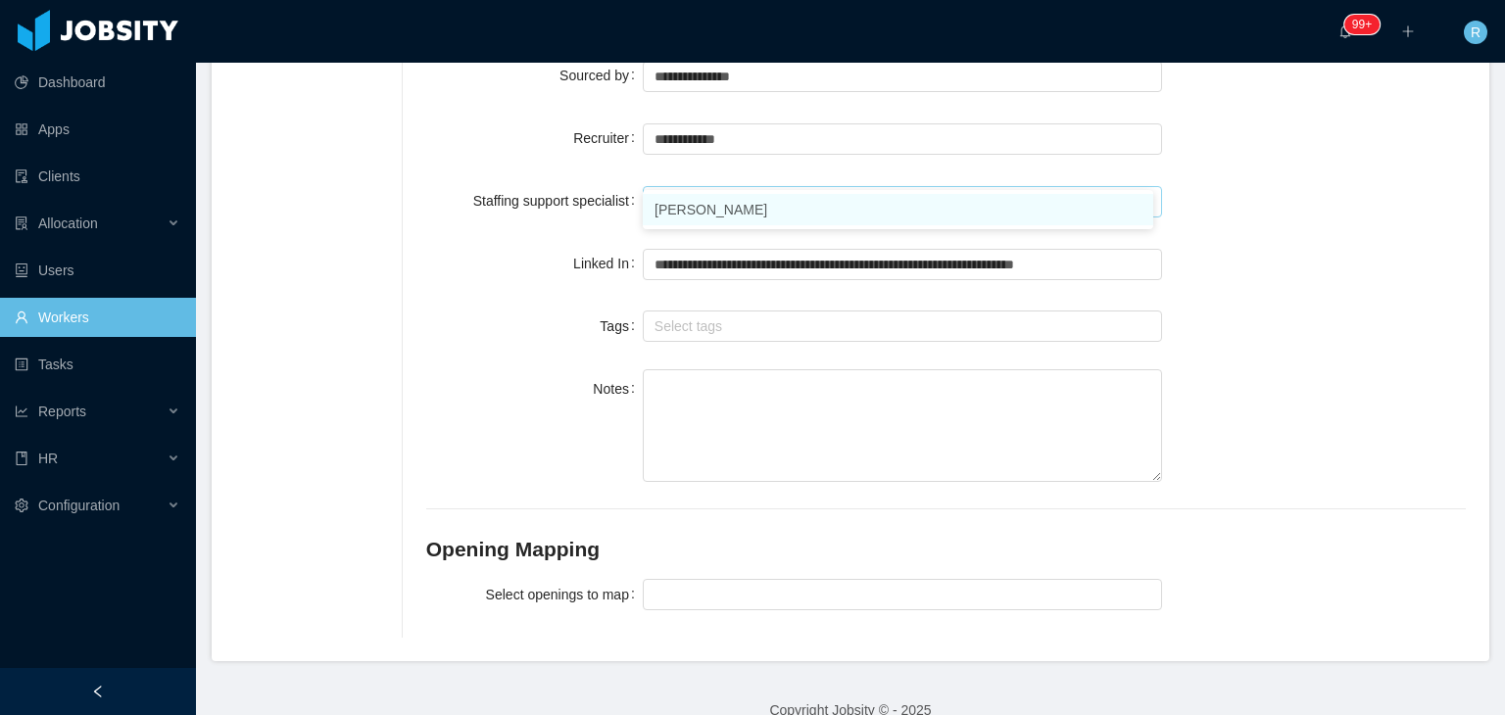
click at [762, 217] on li "[PERSON_NAME]" at bounding box center [898, 209] width 510 height 31
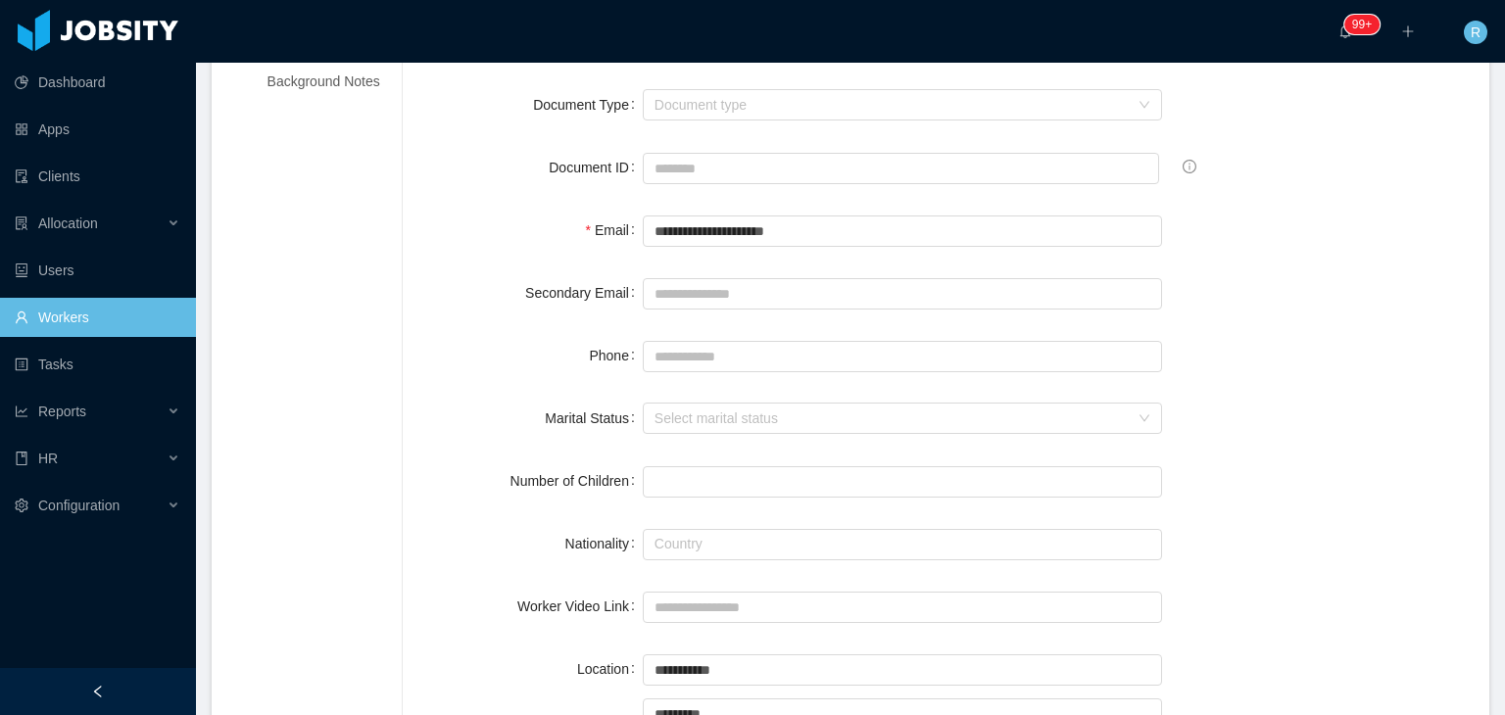
scroll to position [0, 0]
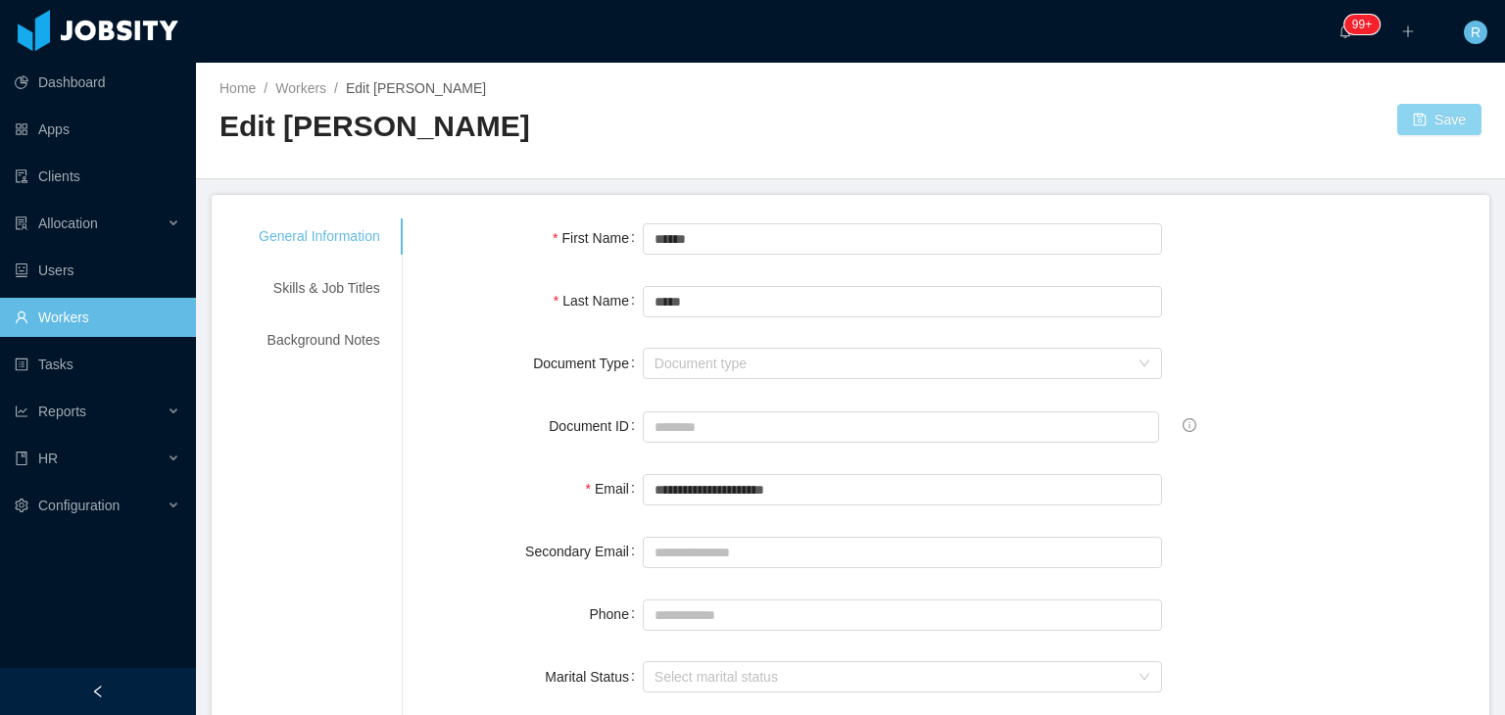
type input "**********"
click at [1419, 104] on button "Save" at bounding box center [1439, 119] width 84 height 31
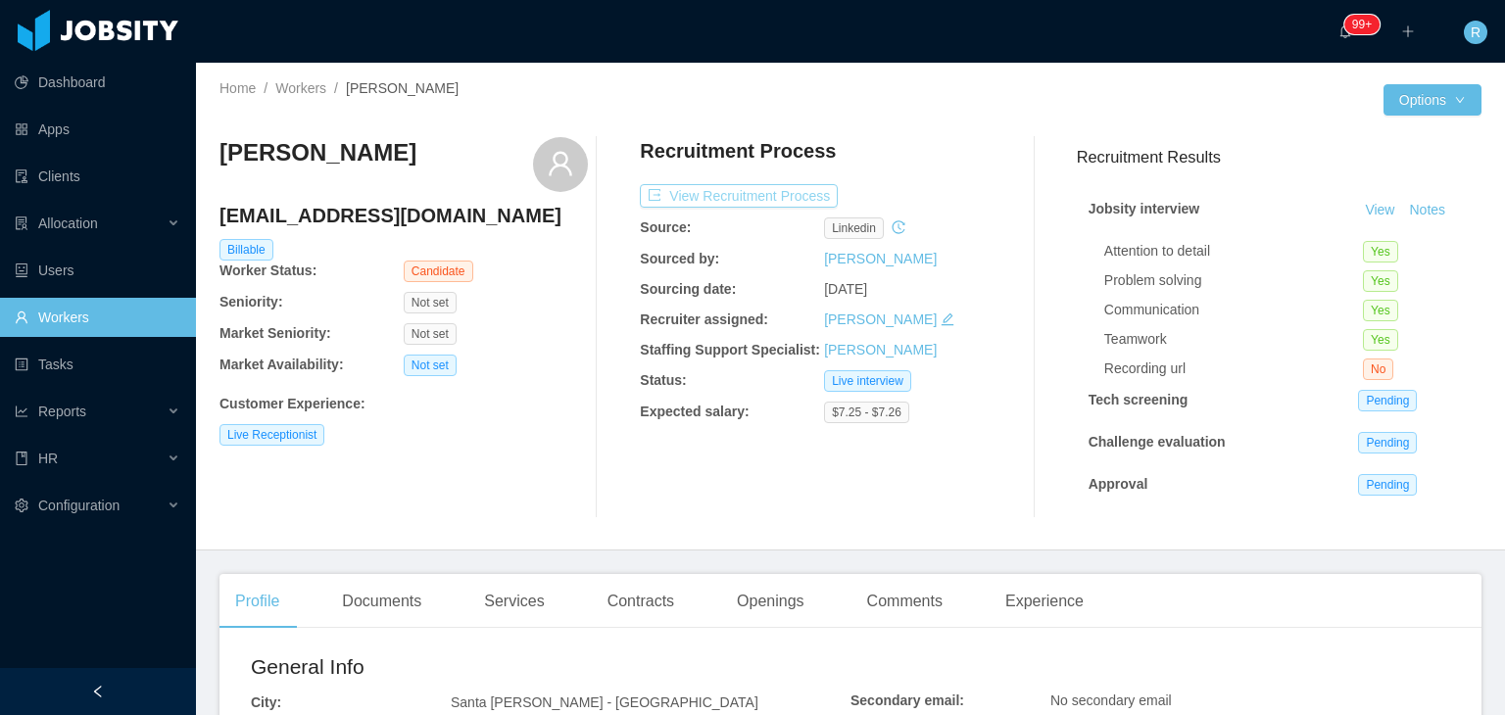
click at [746, 187] on button "View Recruitment Process" at bounding box center [739, 196] width 198 height 24
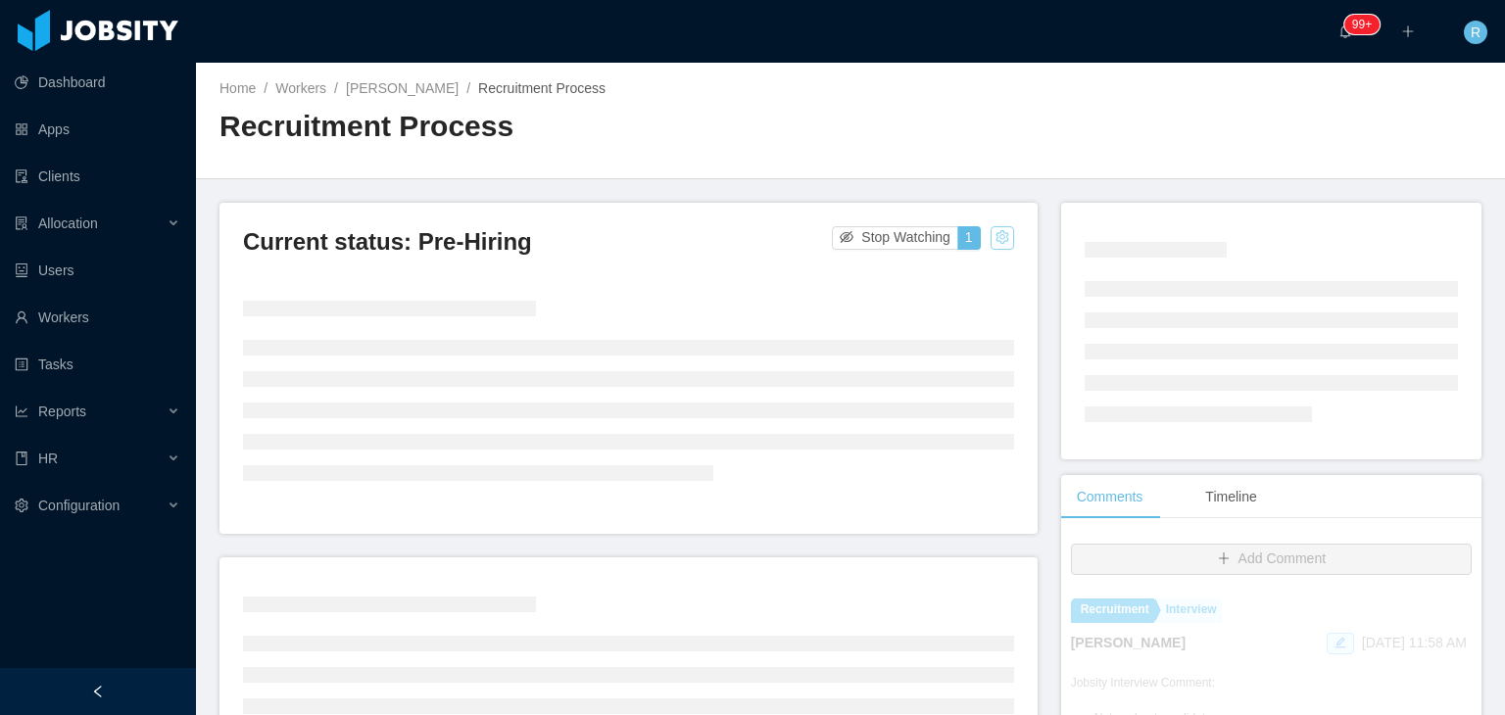
click at [995, 239] on button "button" at bounding box center [1003, 238] width 24 height 24
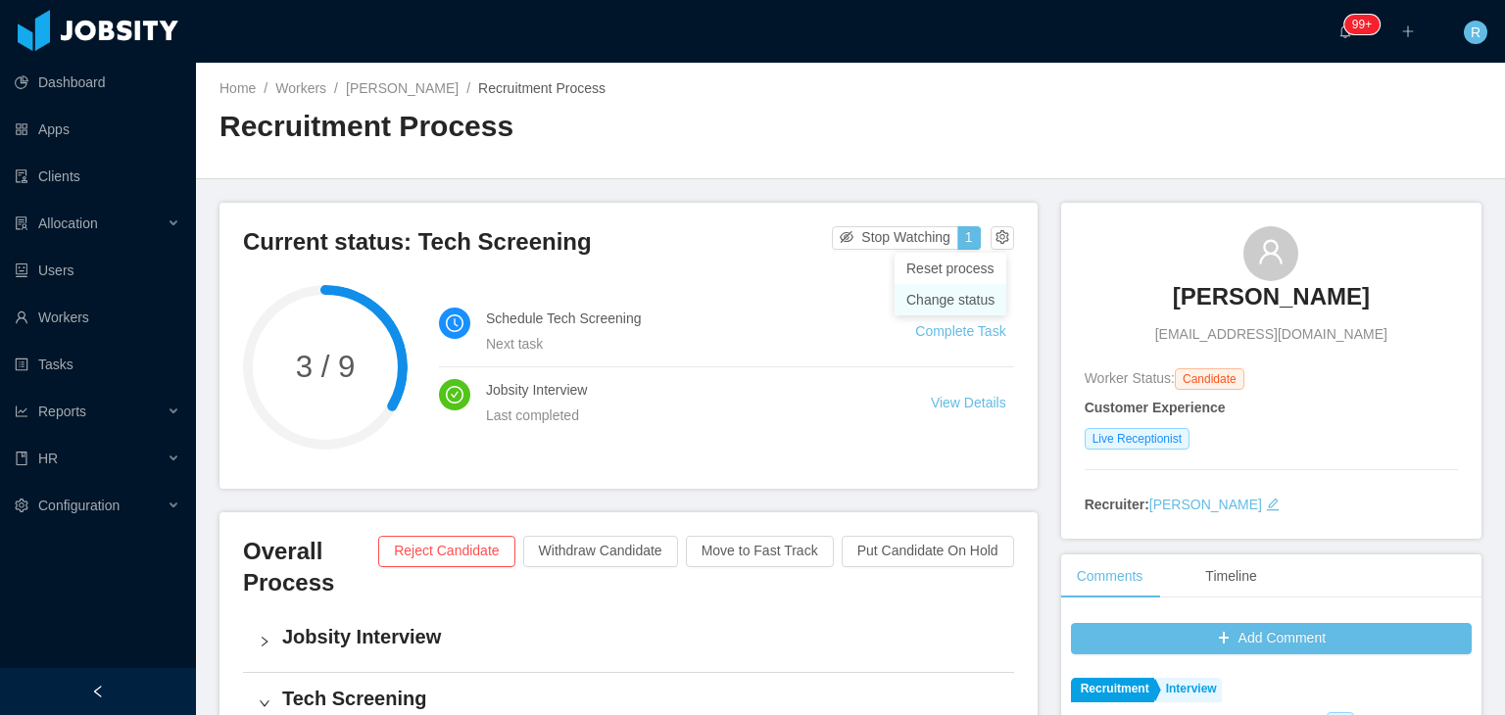
click at [963, 295] on div "Change status" at bounding box center [950, 300] width 88 height 22
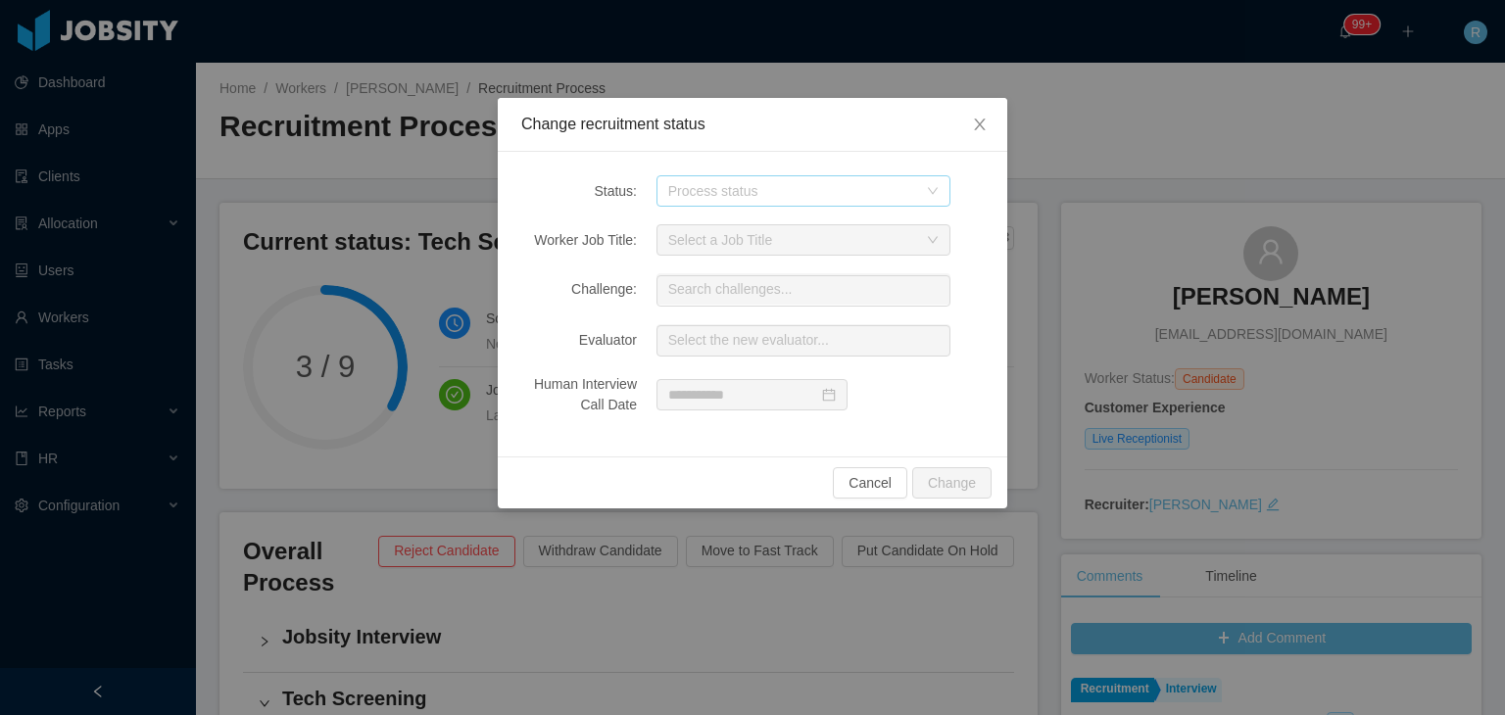
click at [790, 183] on div "Process status" at bounding box center [792, 191] width 249 height 20
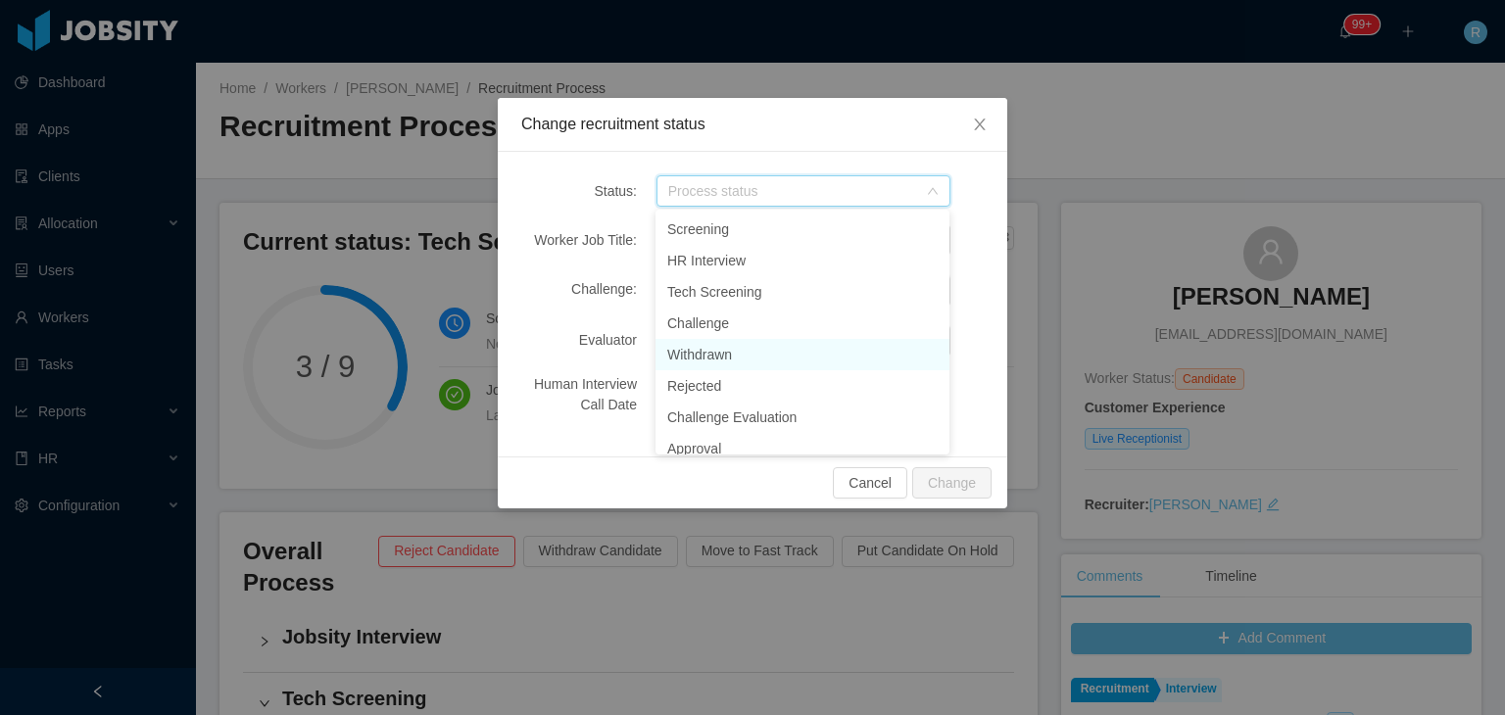
scroll to position [232, 0]
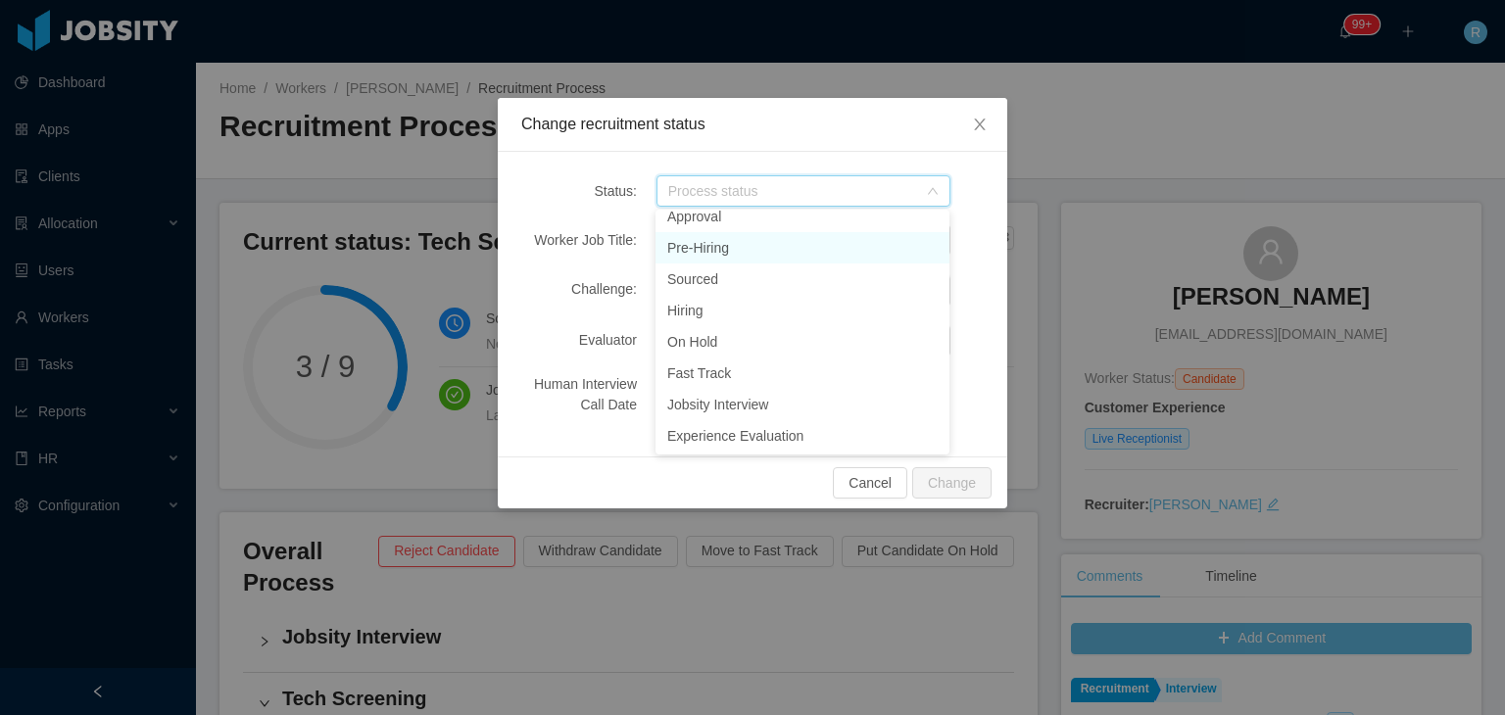
click at [733, 260] on li "Pre-Hiring" at bounding box center [802, 247] width 294 height 31
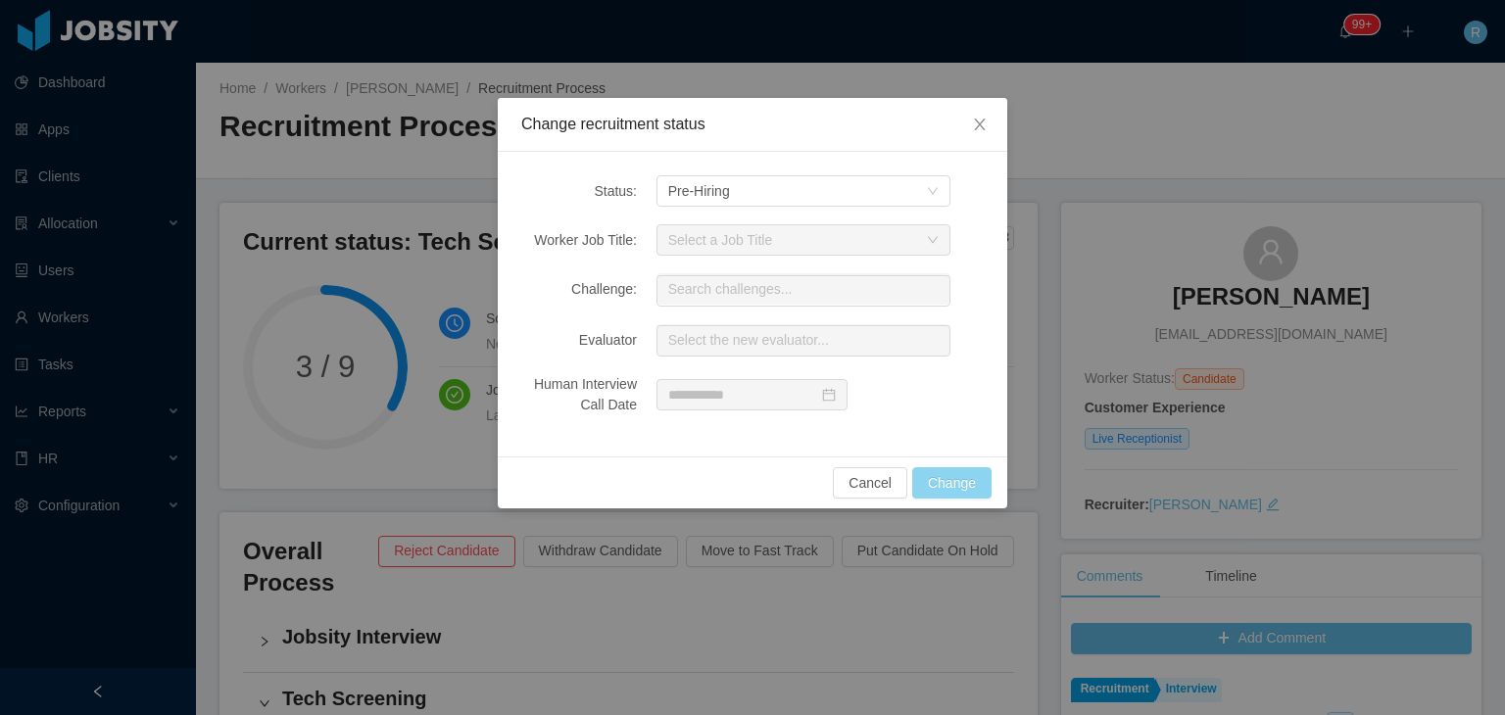
click at [940, 471] on button "Change" at bounding box center [951, 482] width 79 height 31
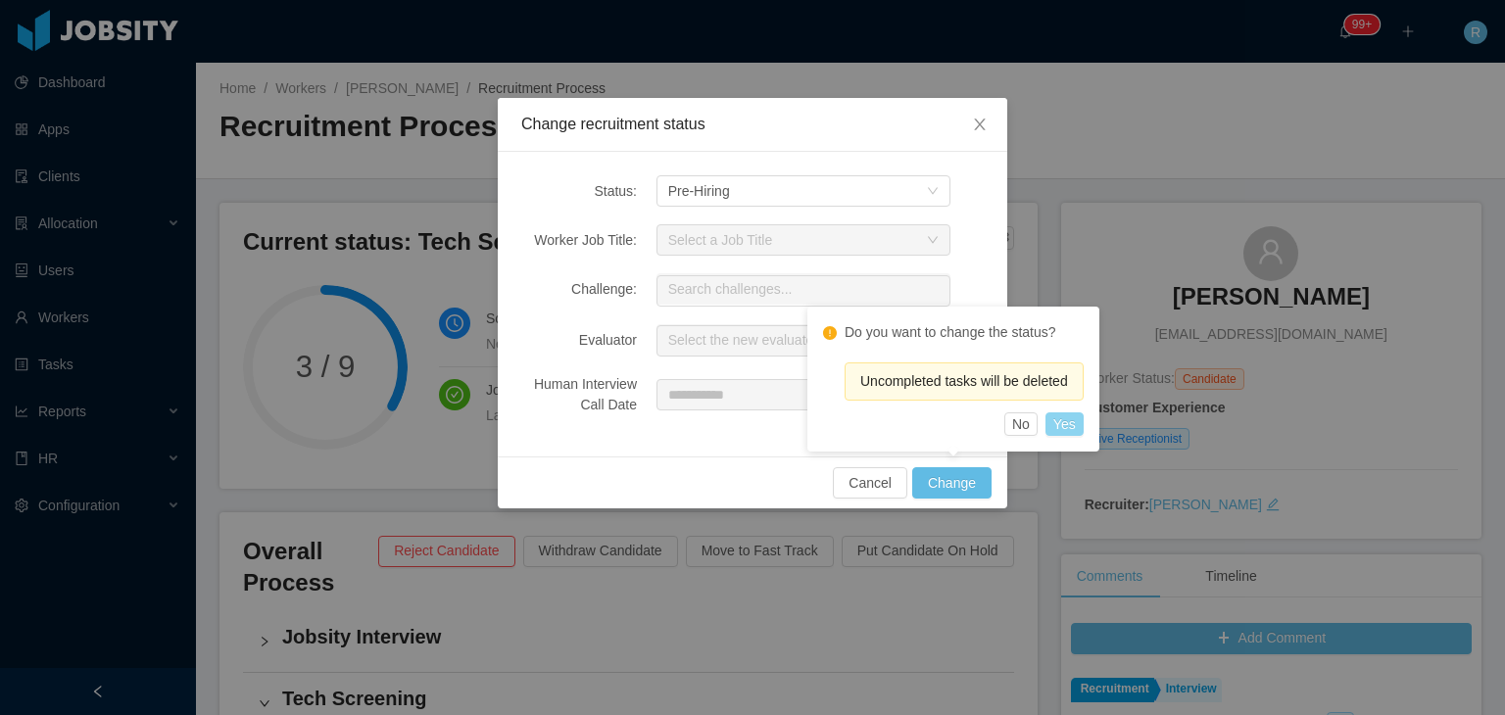
click at [1059, 432] on button "Yes" at bounding box center [1064, 424] width 38 height 24
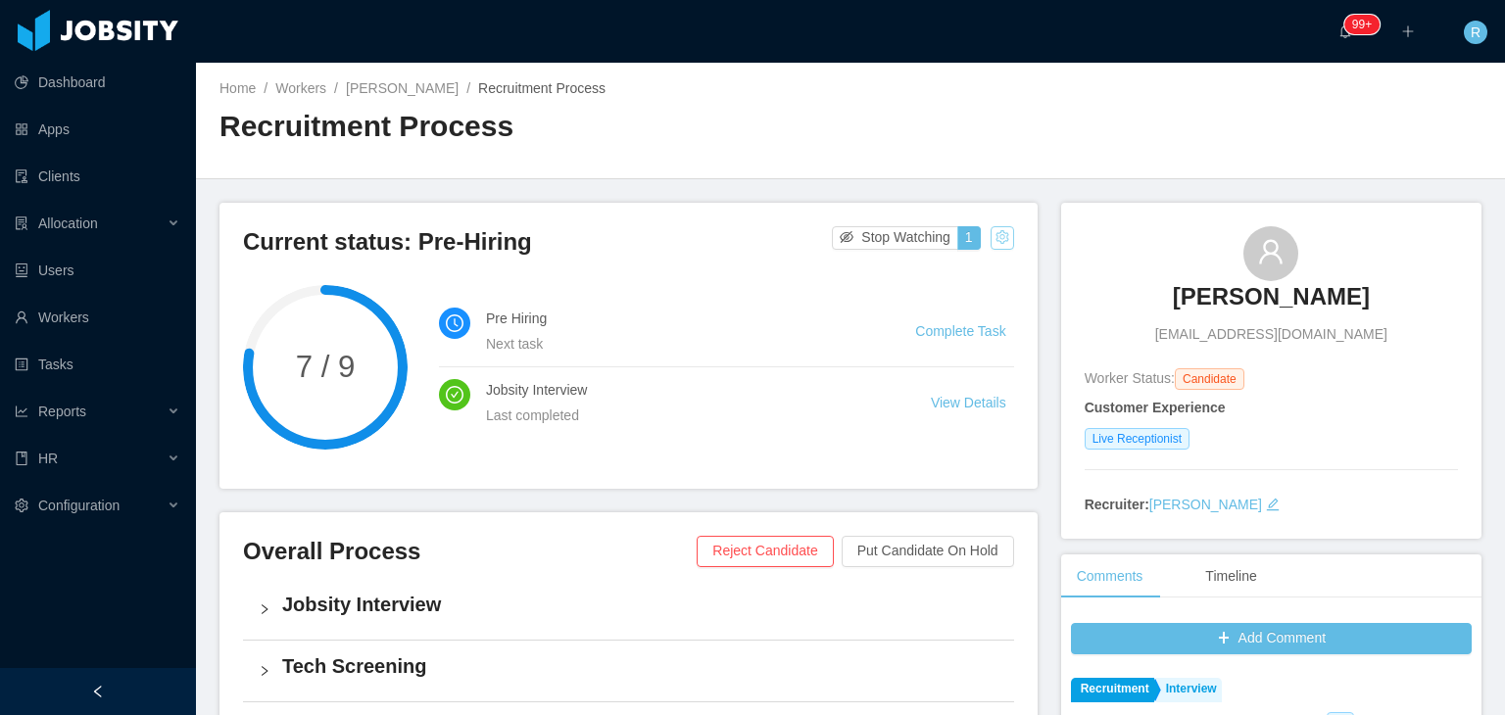
click at [995, 235] on button "button" at bounding box center [1003, 238] width 24 height 24
click at [944, 303] on div "Change status" at bounding box center [950, 300] width 88 height 22
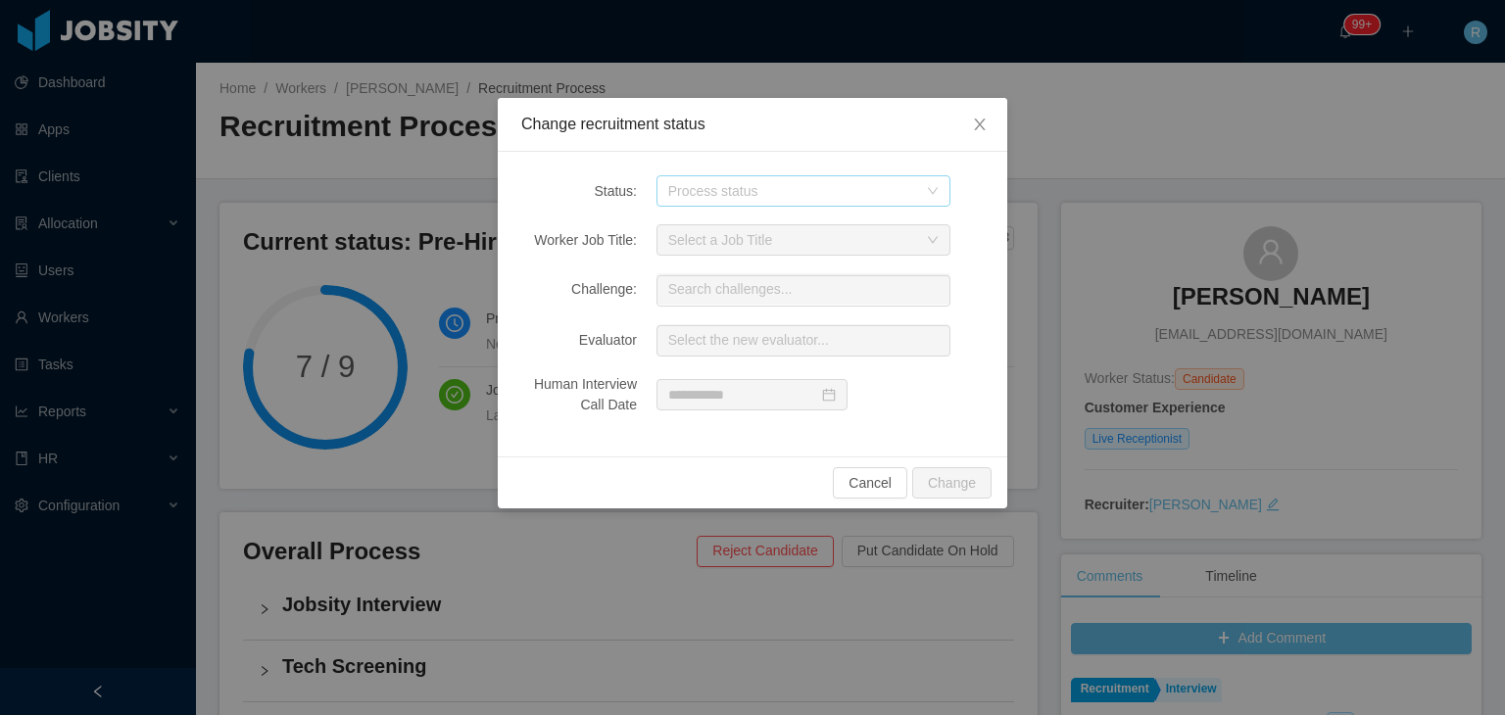
click at [792, 190] on div "Process status" at bounding box center [792, 191] width 249 height 20
click at [986, 121] on icon "icon: close" at bounding box center [980, 125] width 16 height 16
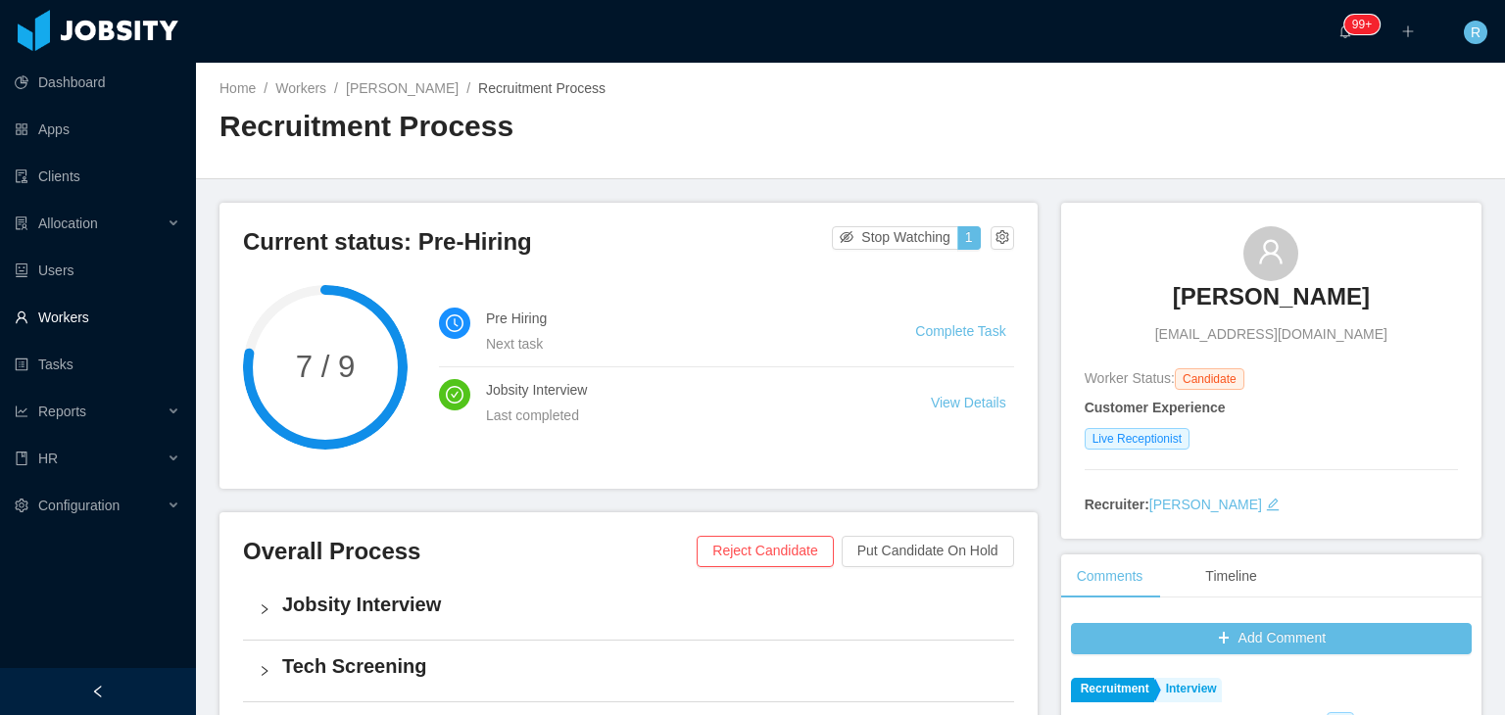
click at [96, 309] on link "Workers" at bounding box center [98, 317] width 166 height 39
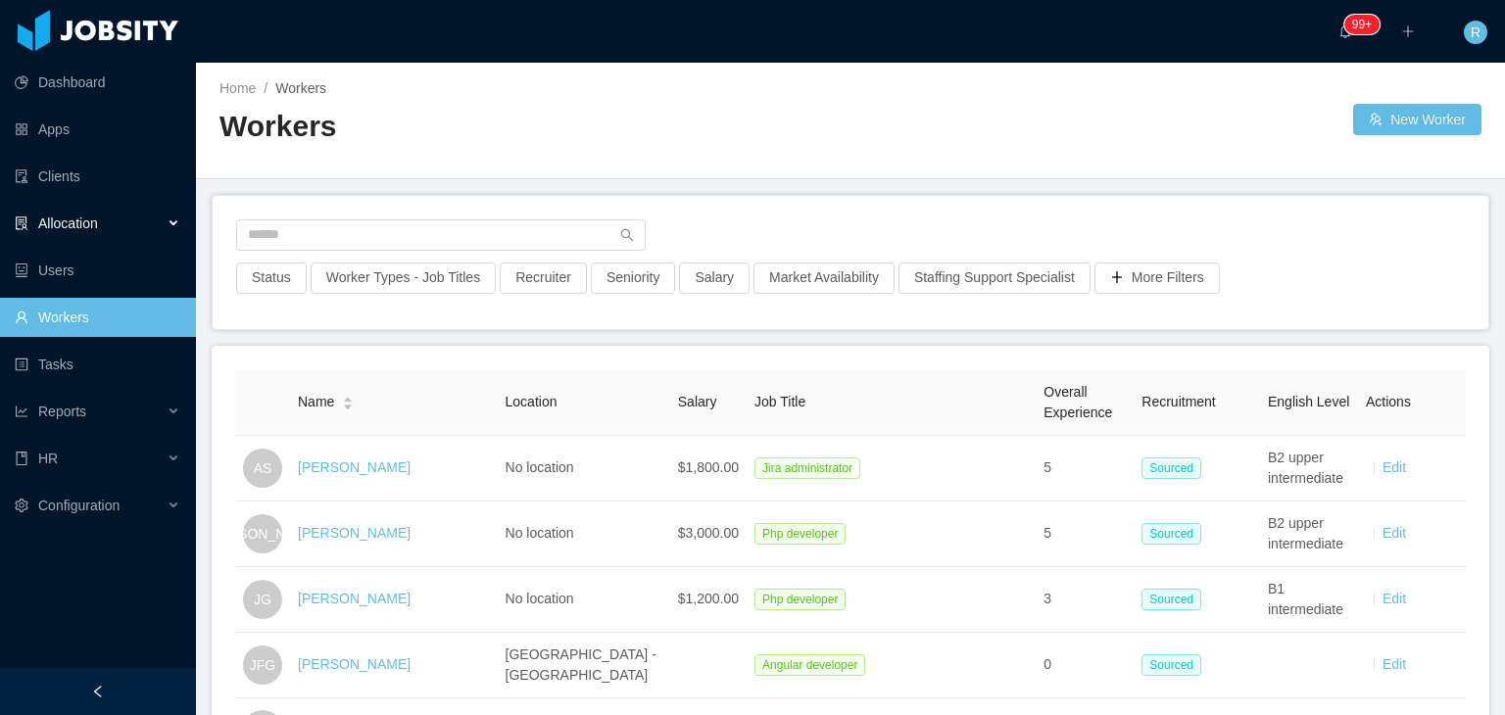
click at [118, 229] on div "Allocation" at bounding box center [98, 223] width 196 height 39
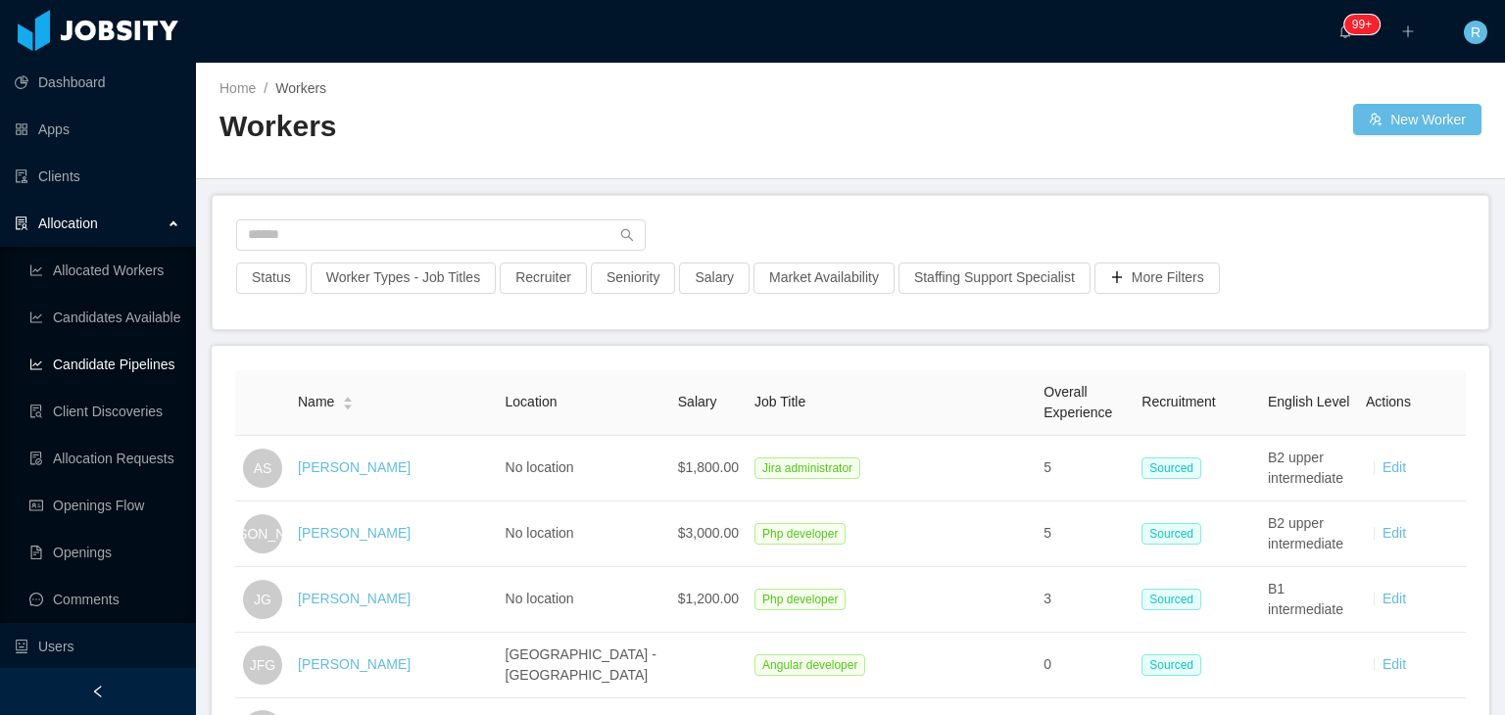
click at [114, 365] on link "Candidate Pipelines" at bounding box center [104, 364] width 151 height 39
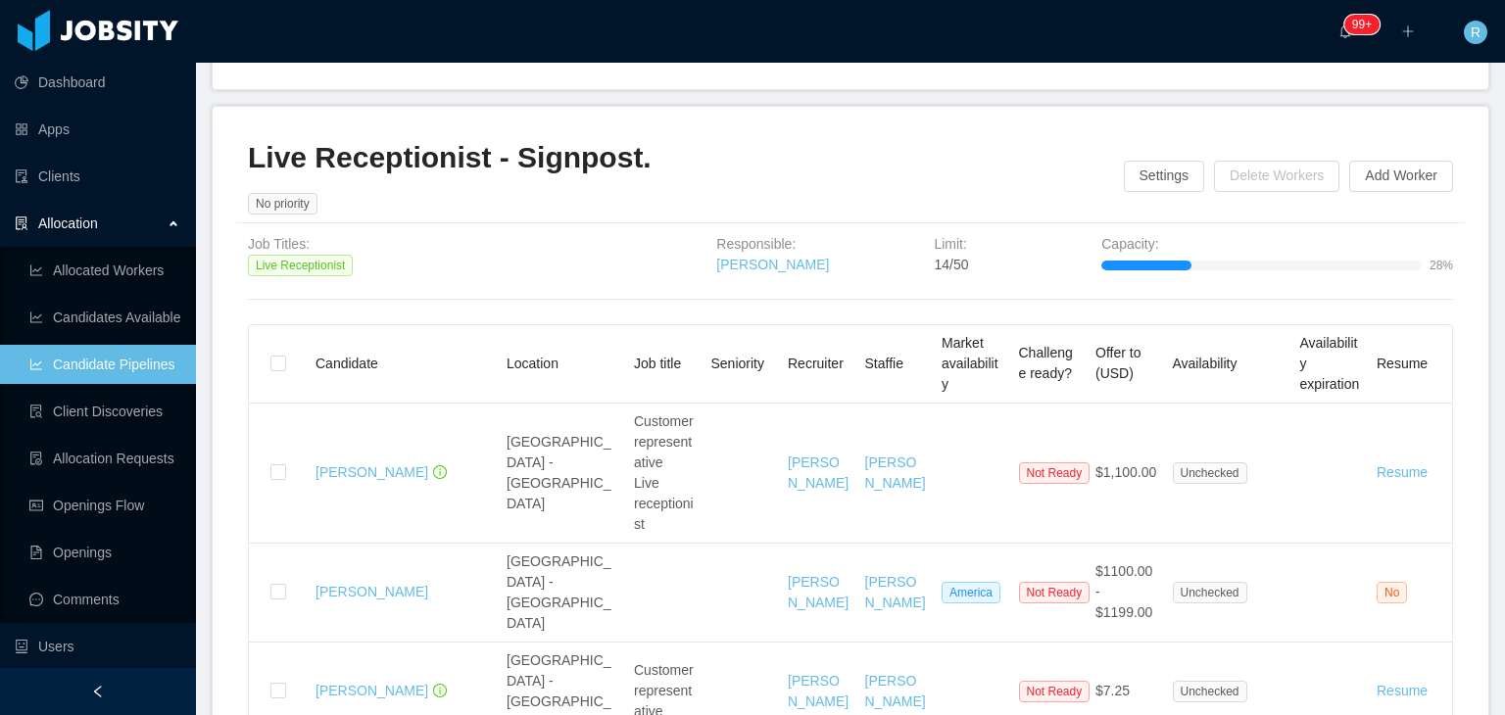
scroll to position [835, 0]
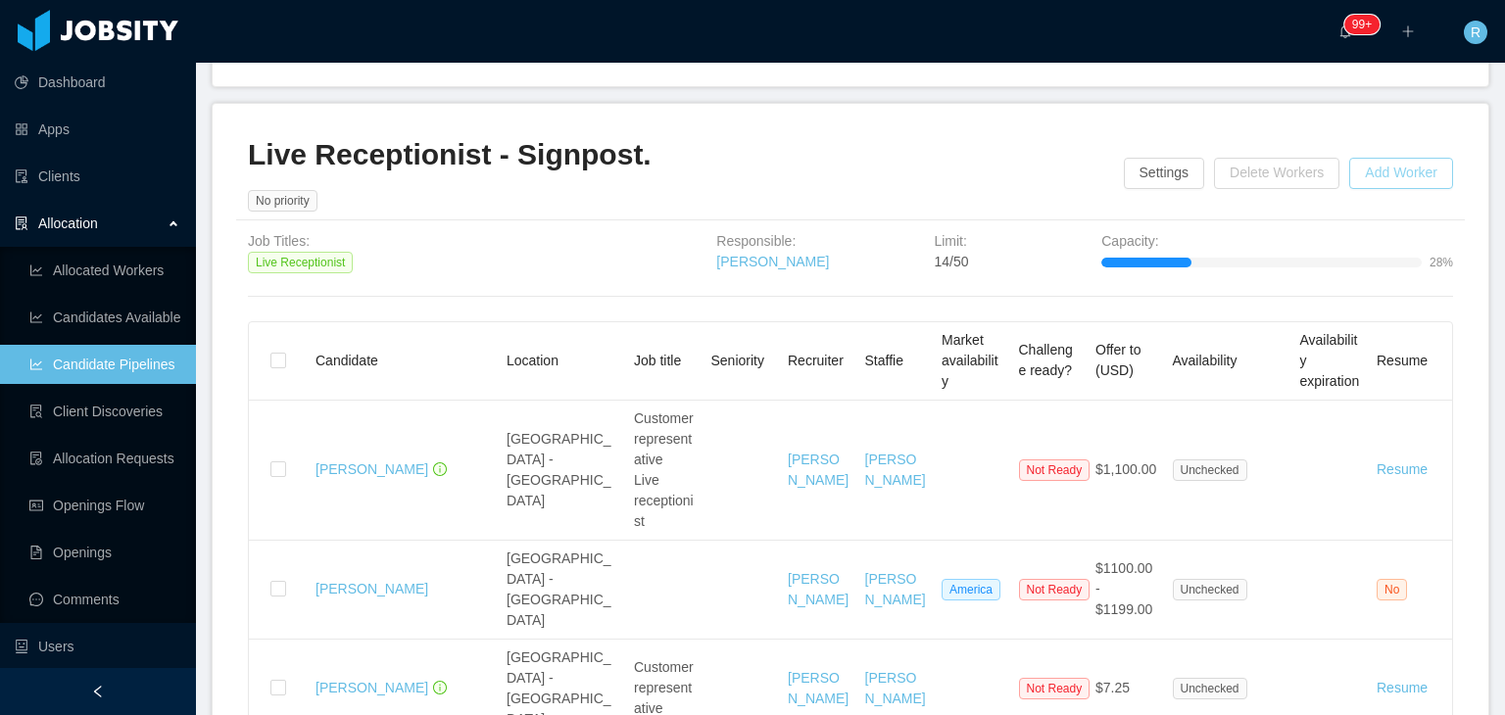
click at [1399, 189] on button "Add Worker" at bounding box center [1401, 173] width 104 height 31
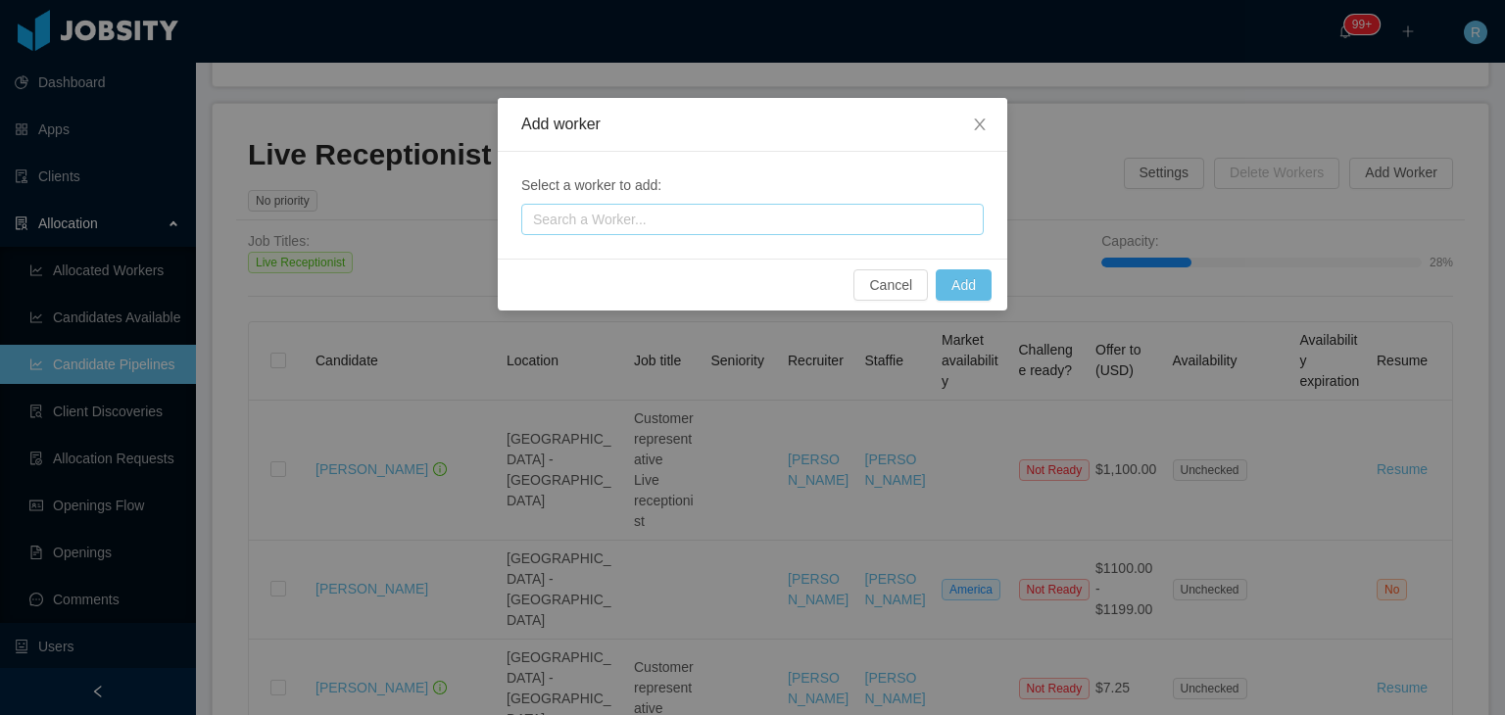
click at [802, 217] on div "Search a Worker..." at bounding box center [748, 220] width 430 height 20
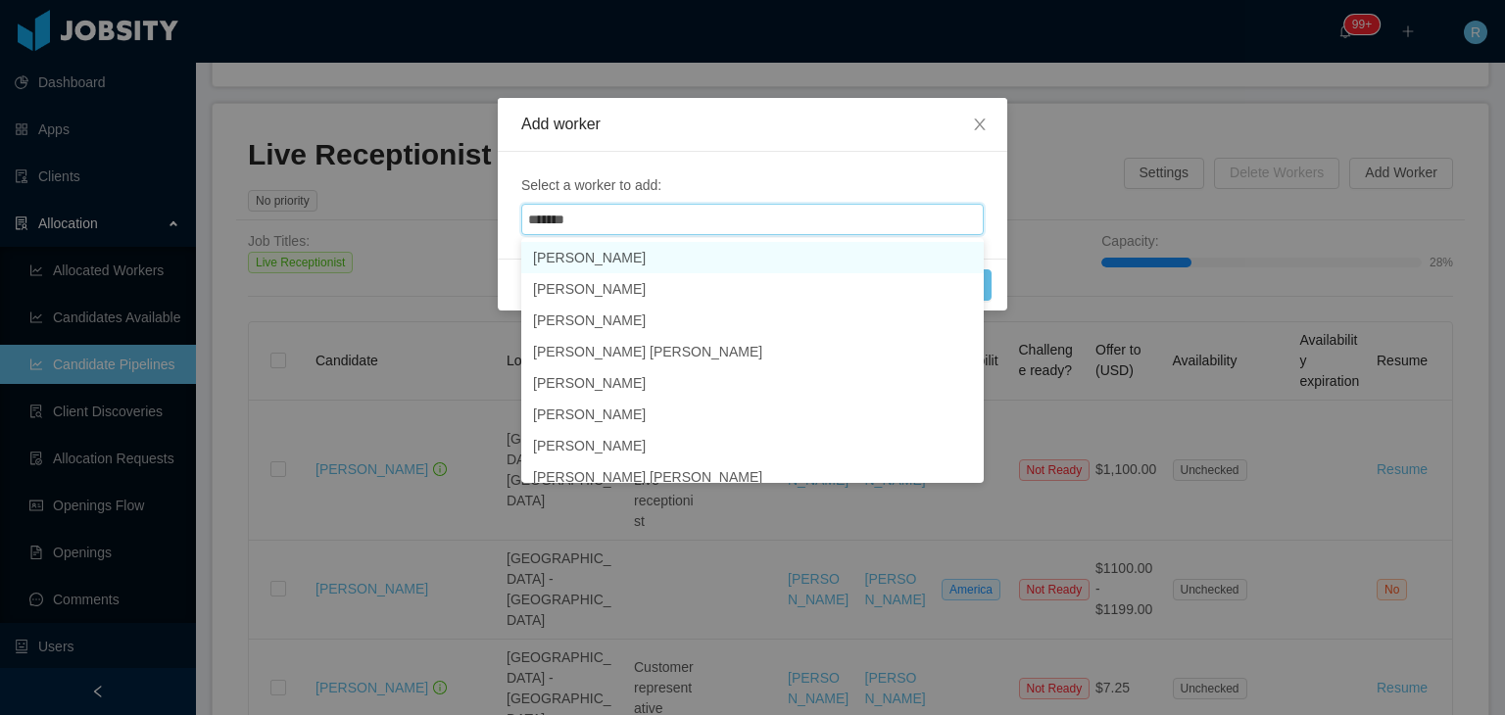
type input "******"
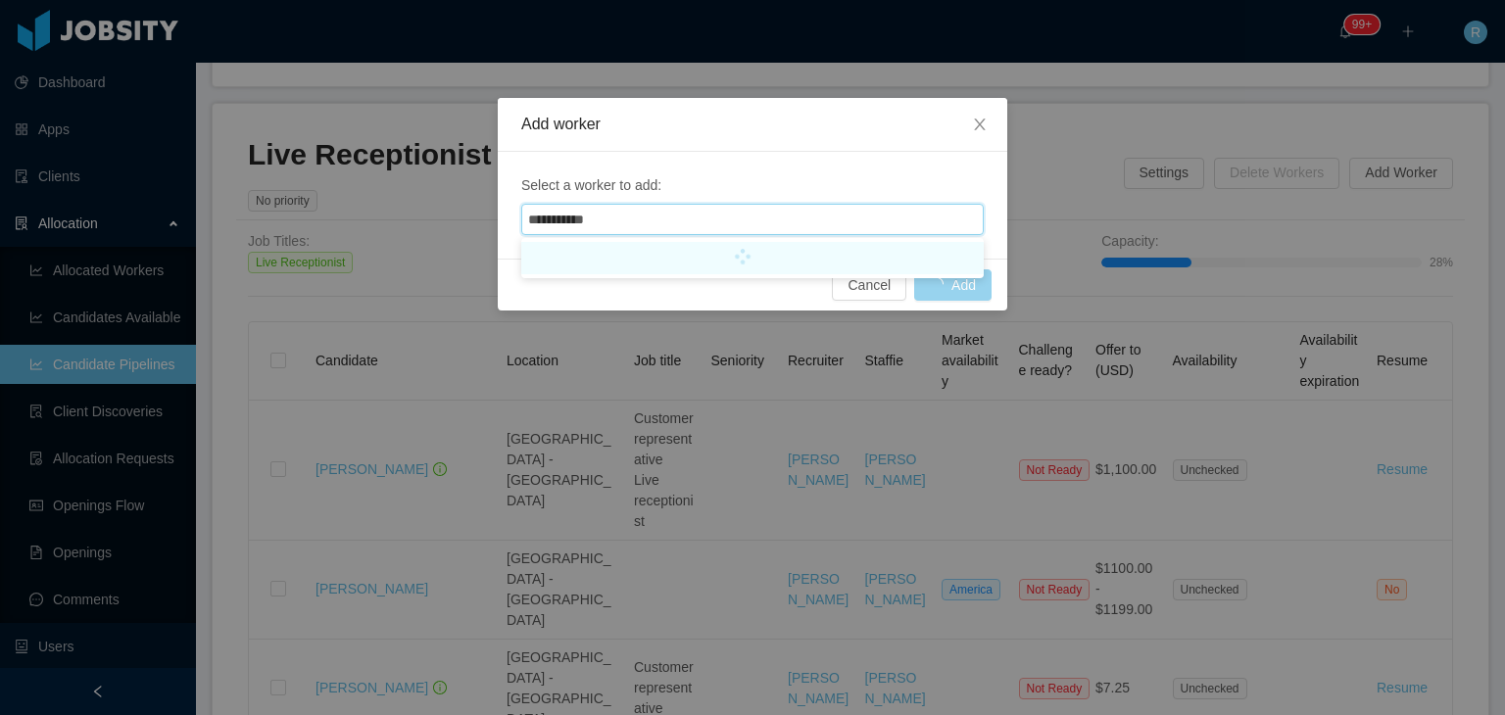
type input "**********"
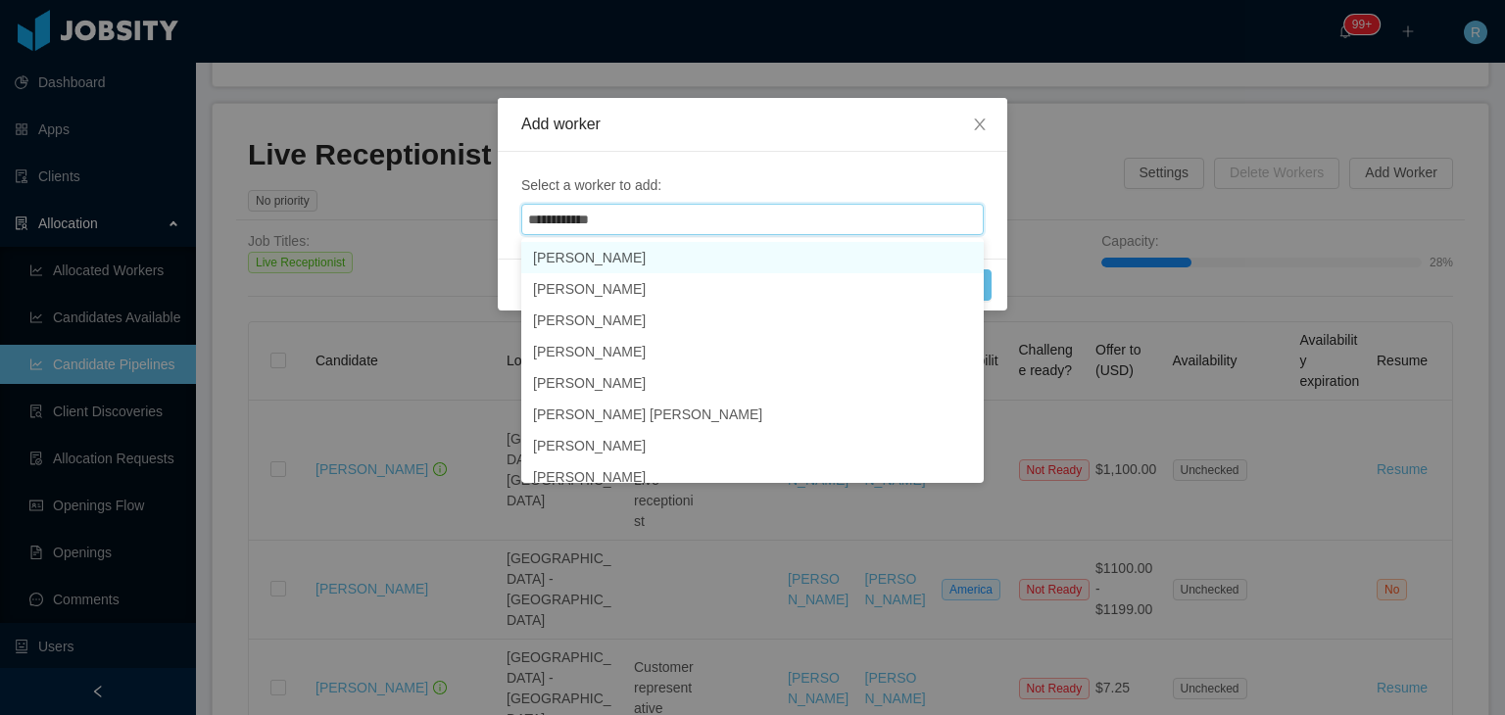
click at [660, 252] on li "[PERSON_NAME]" at bounding box center [752, 257] width 462 height 31
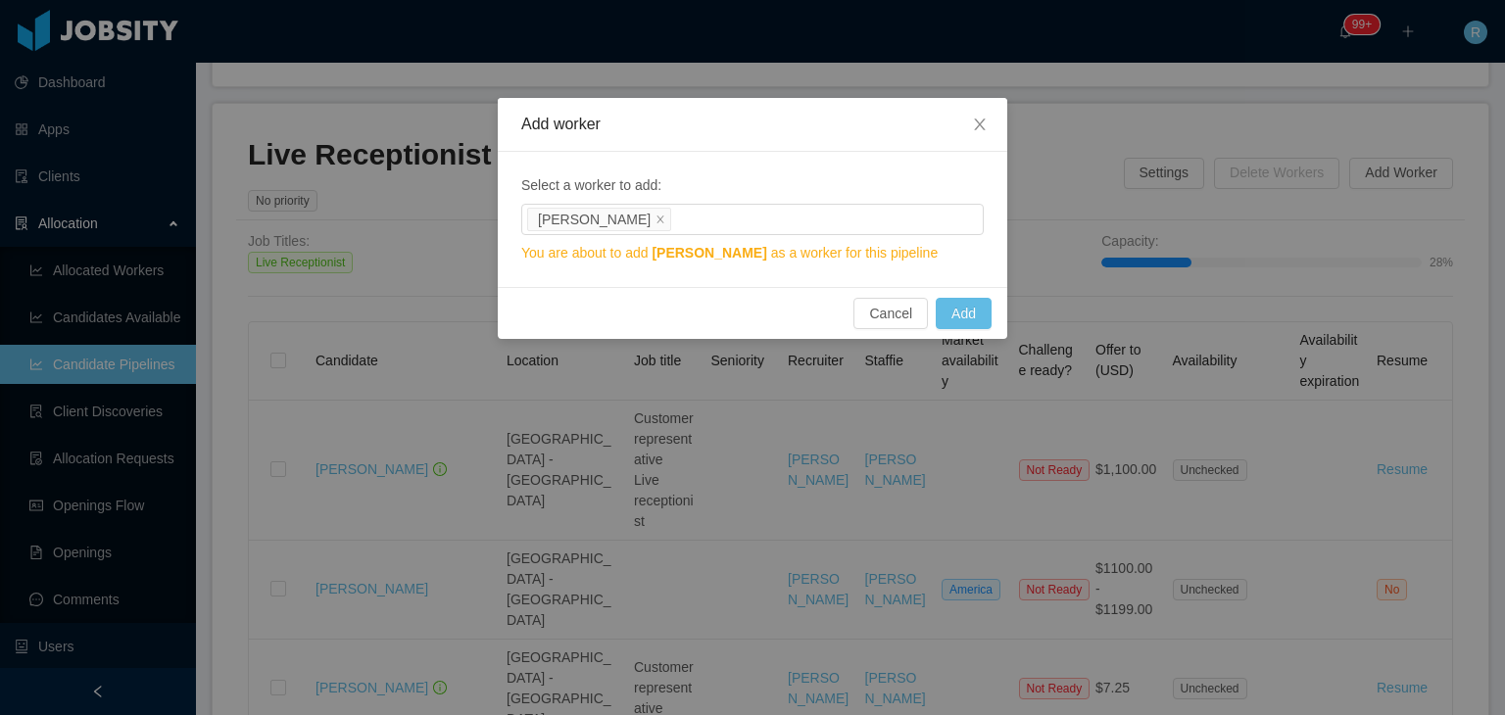
click at [898, 190] on span "Select a worker to add:" at bounding box center [752, 185] width 462 height 21
click at [970, 314] on button "Add" at bounding box center [964, 313] width 56 height 31
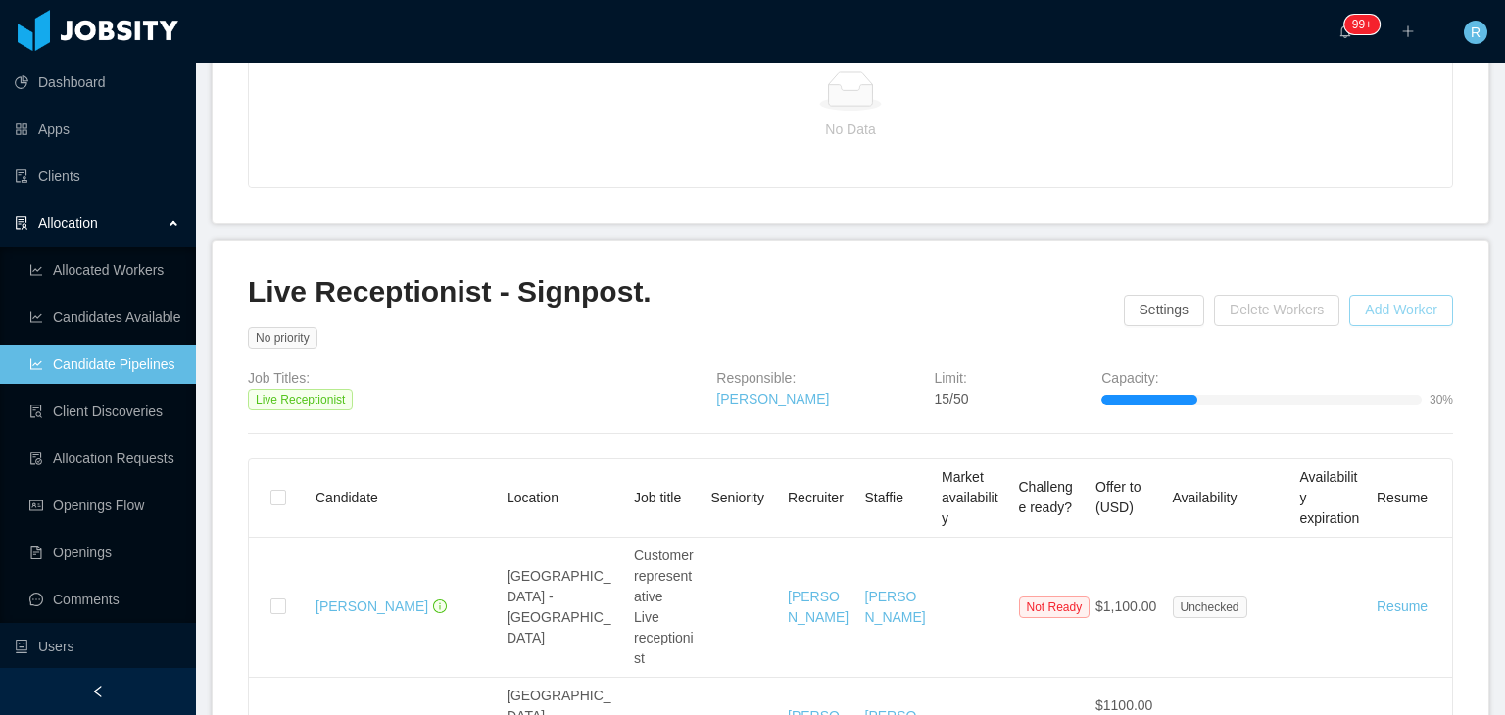
scroll to position [696, 0]
click at [1384, 328] on button "Add Worker" at bounding box center [1401, 312] width 104 height 31
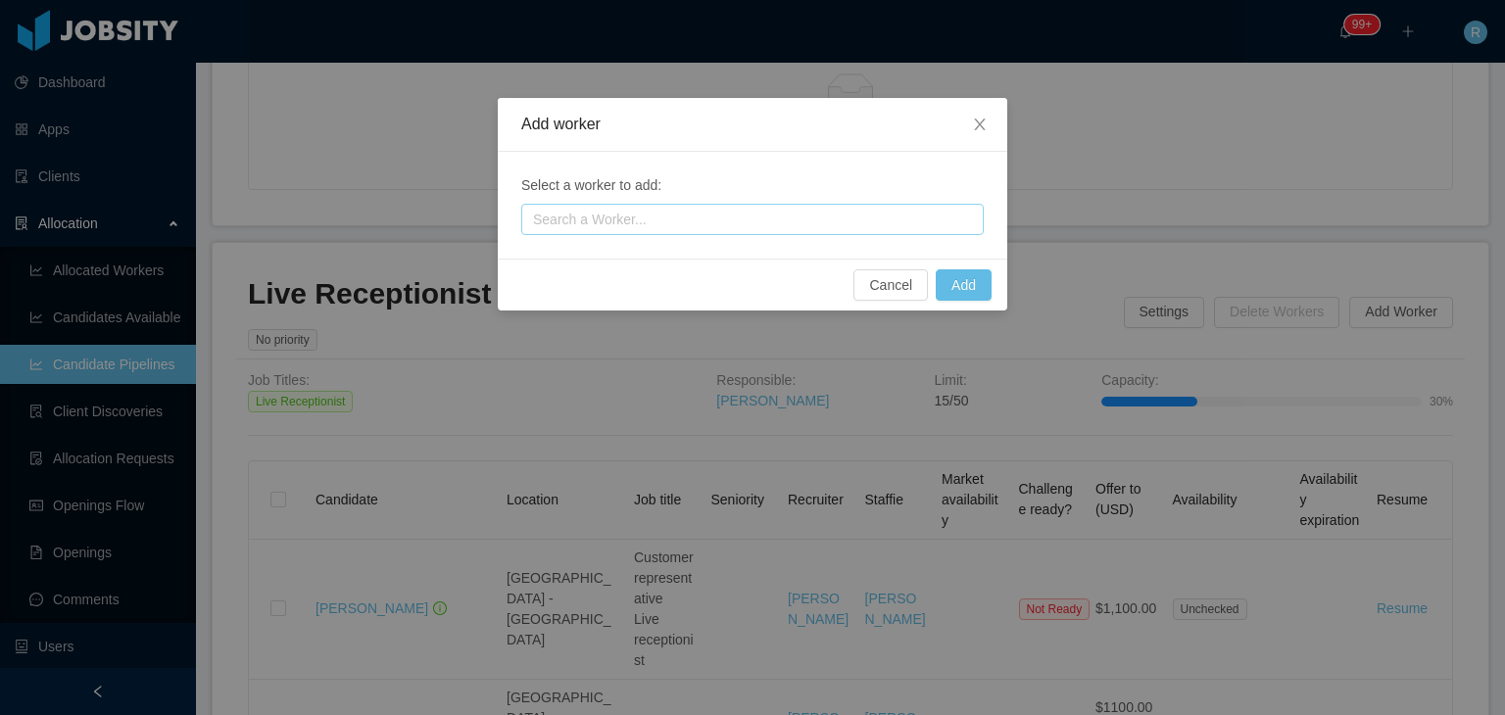
click at [745, 206] on div "Search a Worker..." at bounding box center [749, 219] width 445 height 29
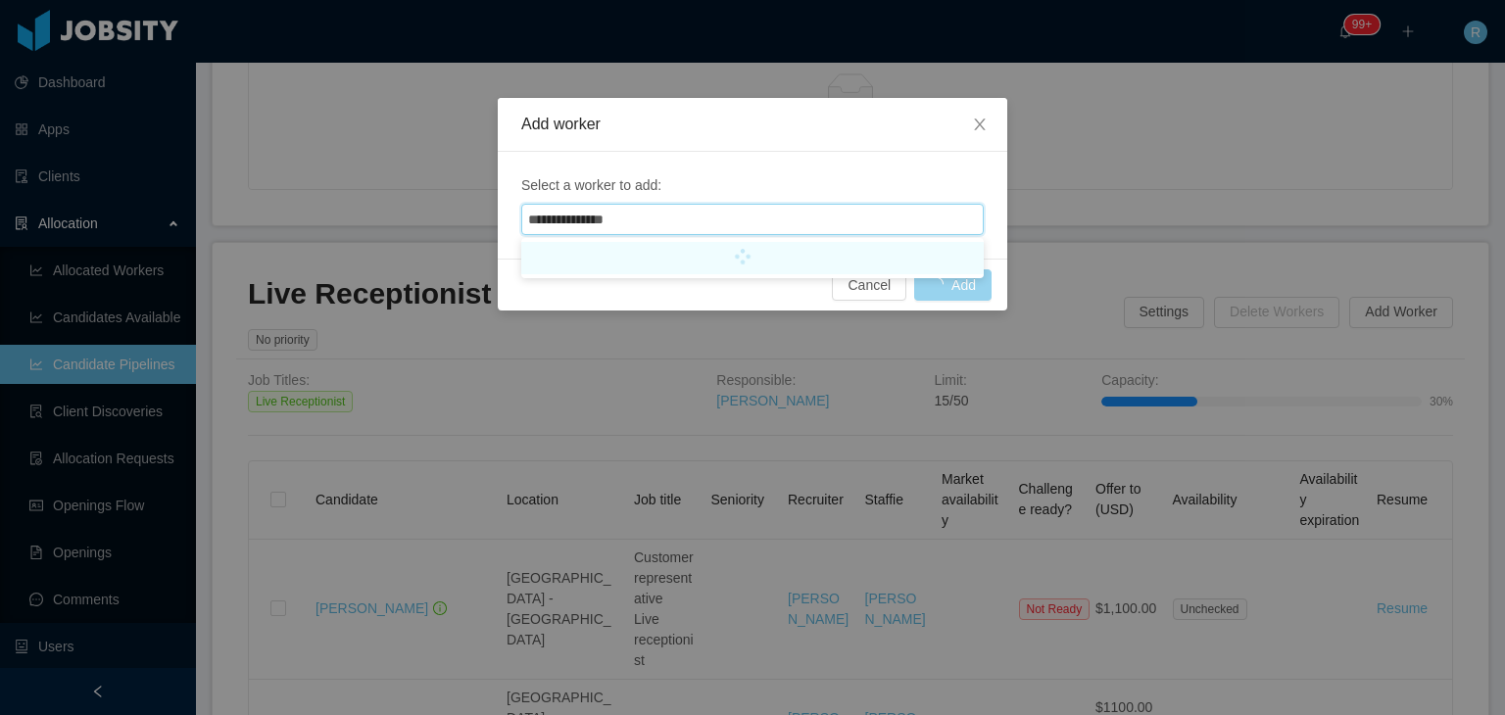
type input "**********"
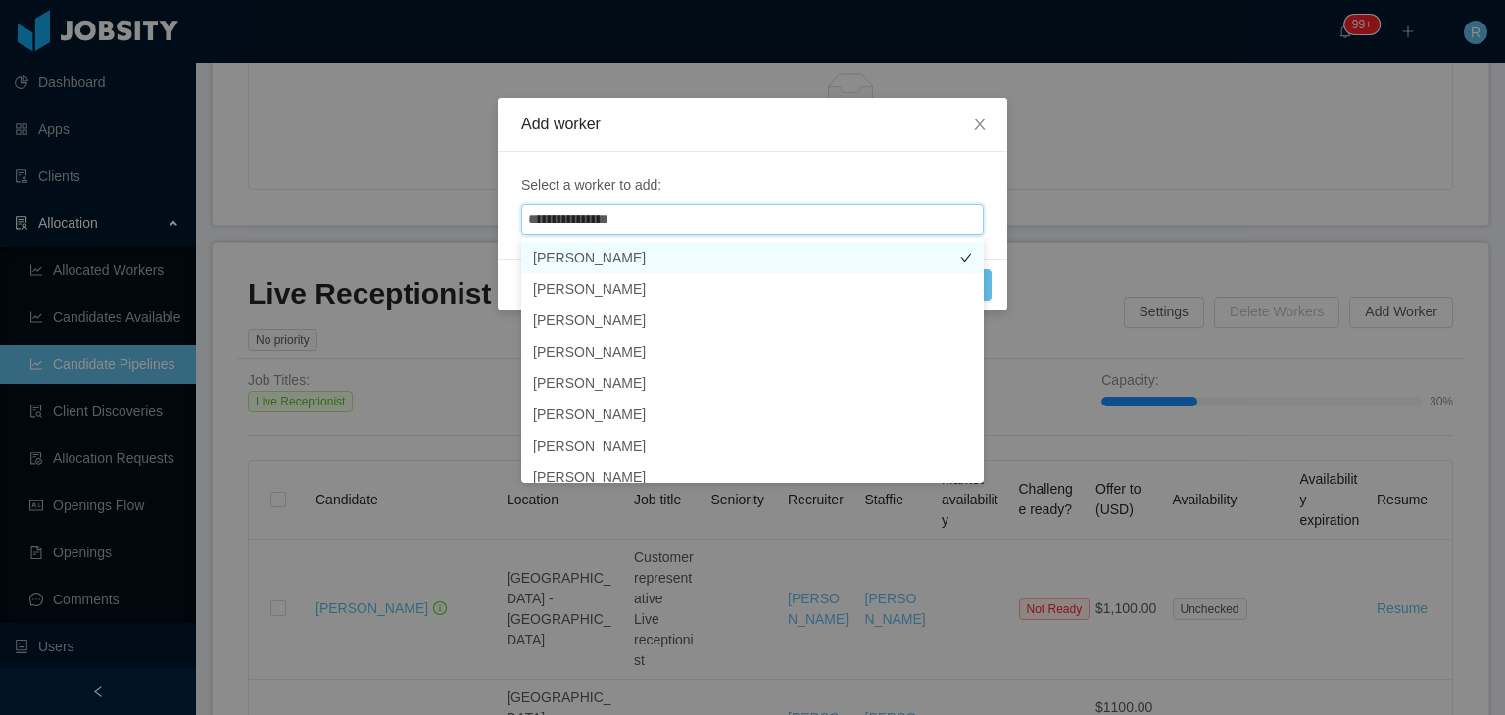
click at [754, 252] on li "[PERSON_NAME]" at bounding box center [752, 257] width 462 height 31
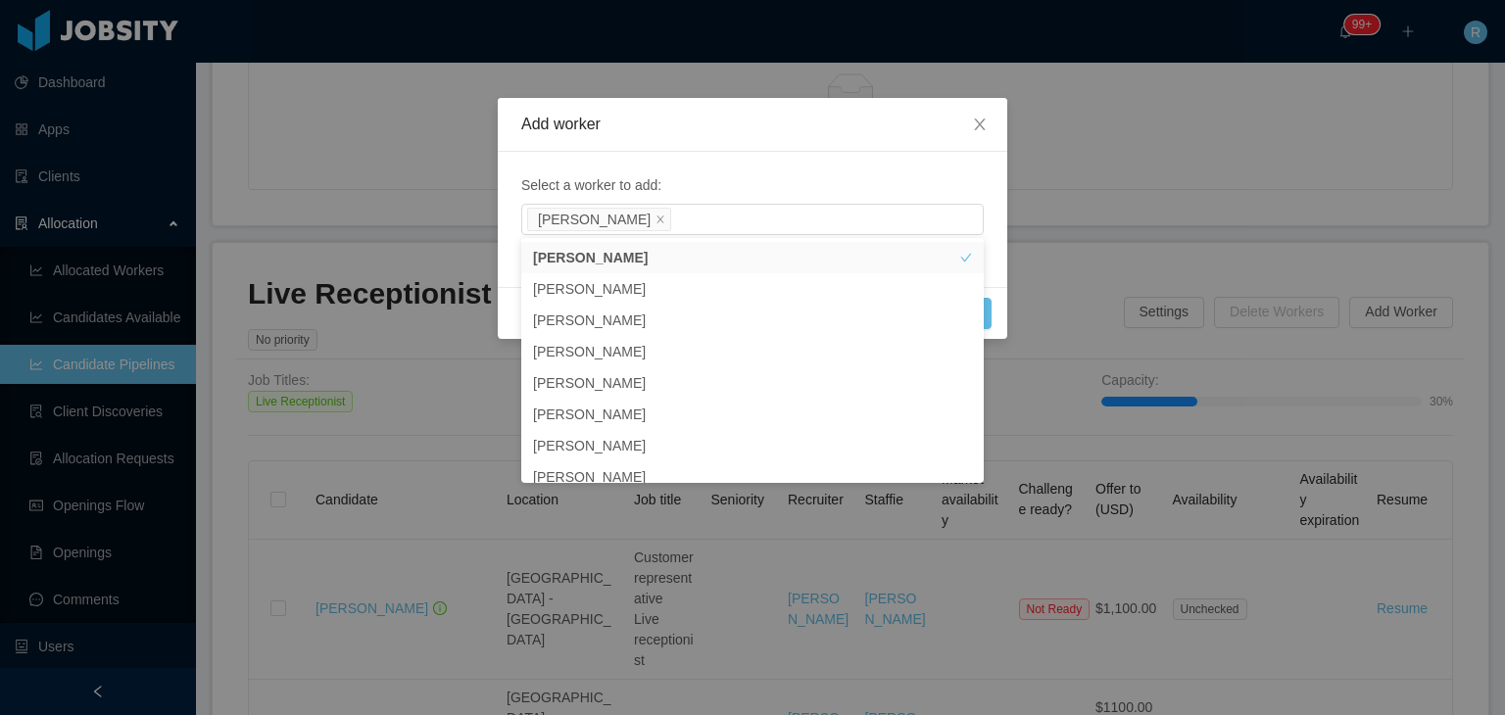
click at [925, 145] on div "Add worker" at bounding box center [752, 125] width 509 height 54
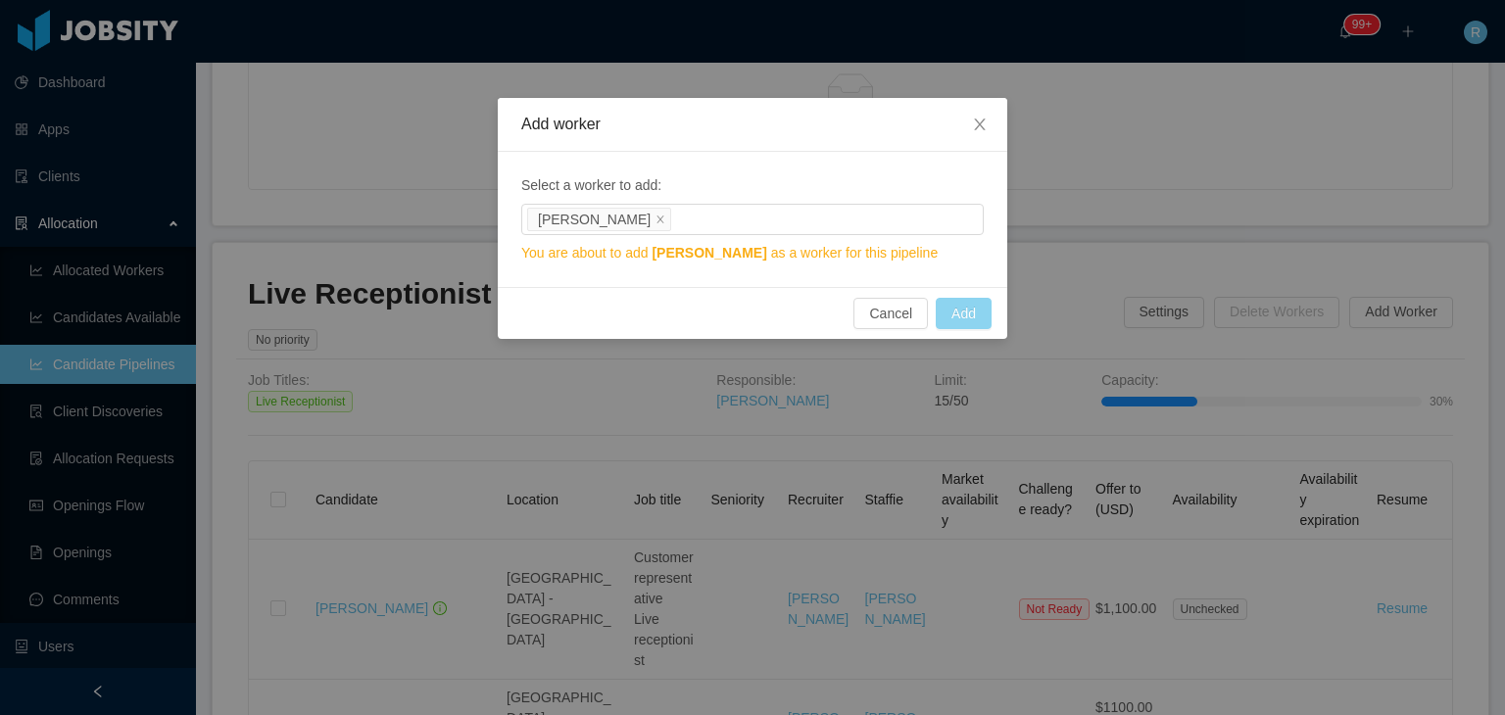
click at [972, 305] on button "Add" at bounding box center [964, 313] width 56 height 31
